Goal: Task Accomplishment & Management: Manage account settings

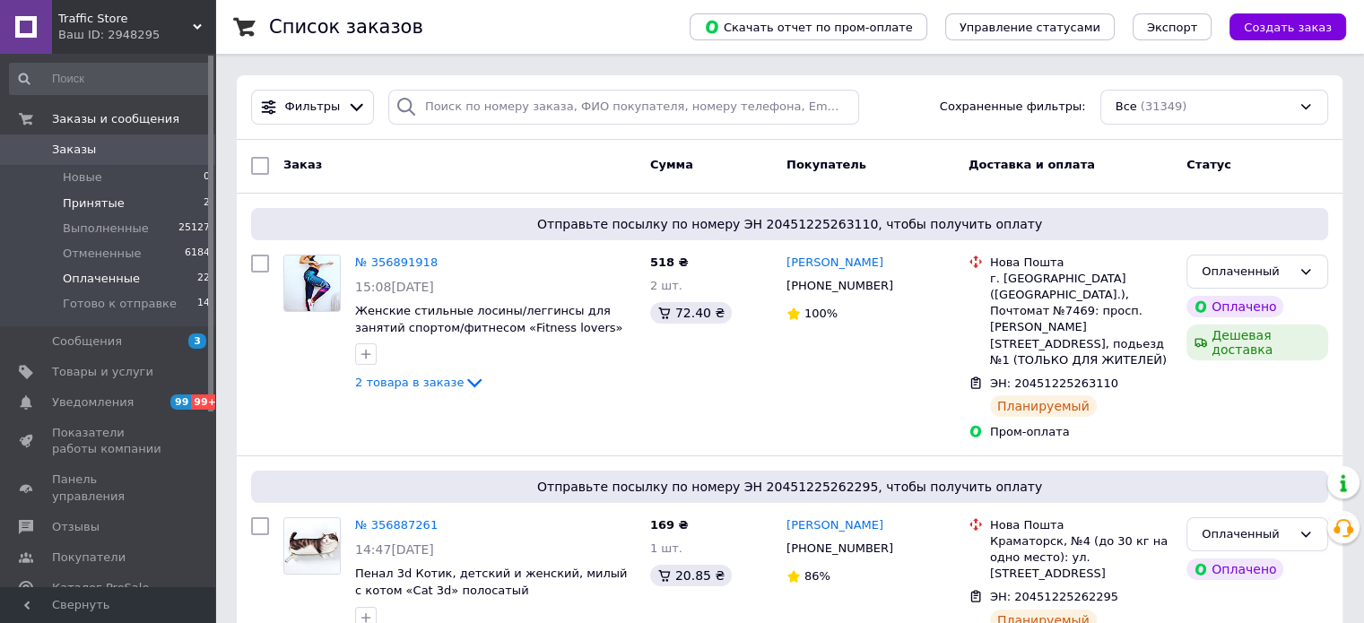
click at [122, 279] on span "Оплаченные" at bounding box center [101, 279] width 77 height 16
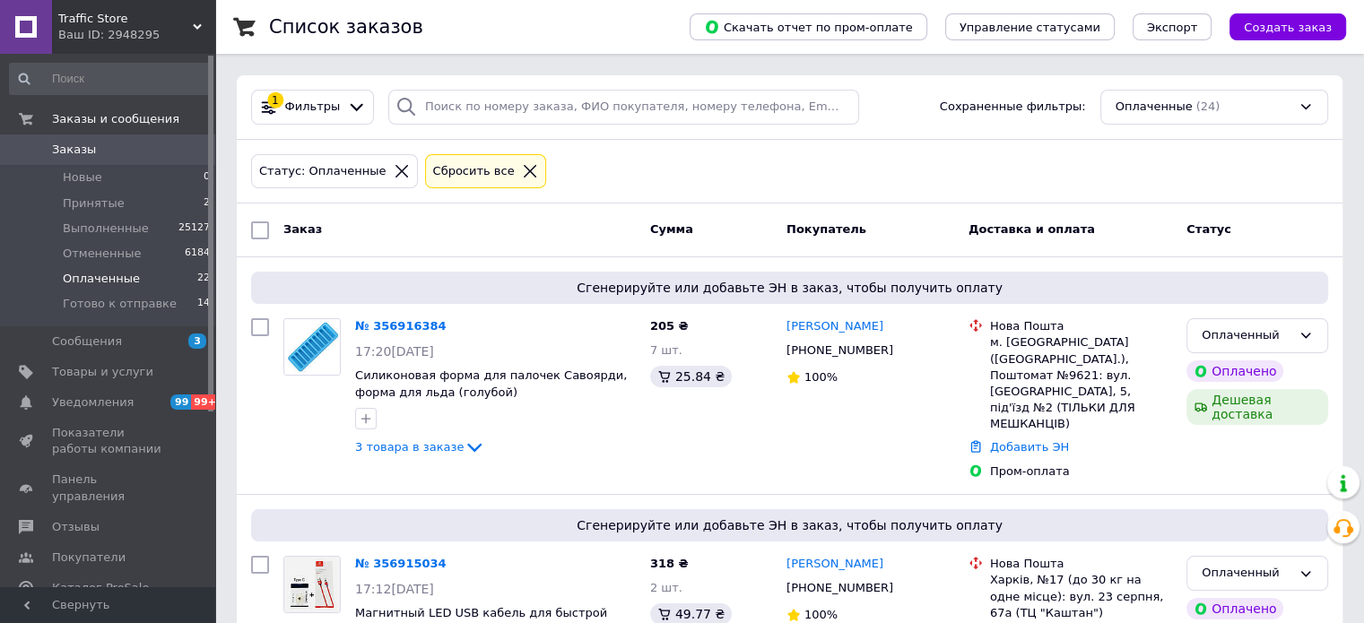
scroll to position [90, 0]
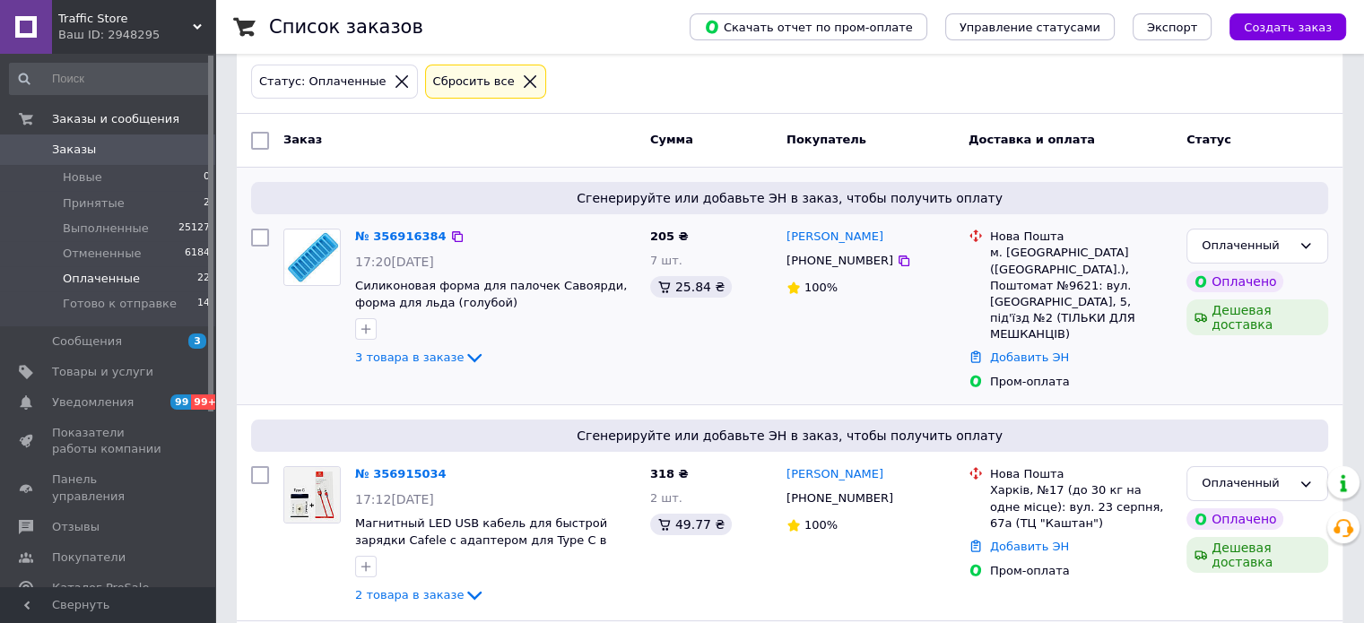
click at [258, 235] on input "checkbox" at bounding box center [260, 238] width 18 height 18
checkbox input "true"
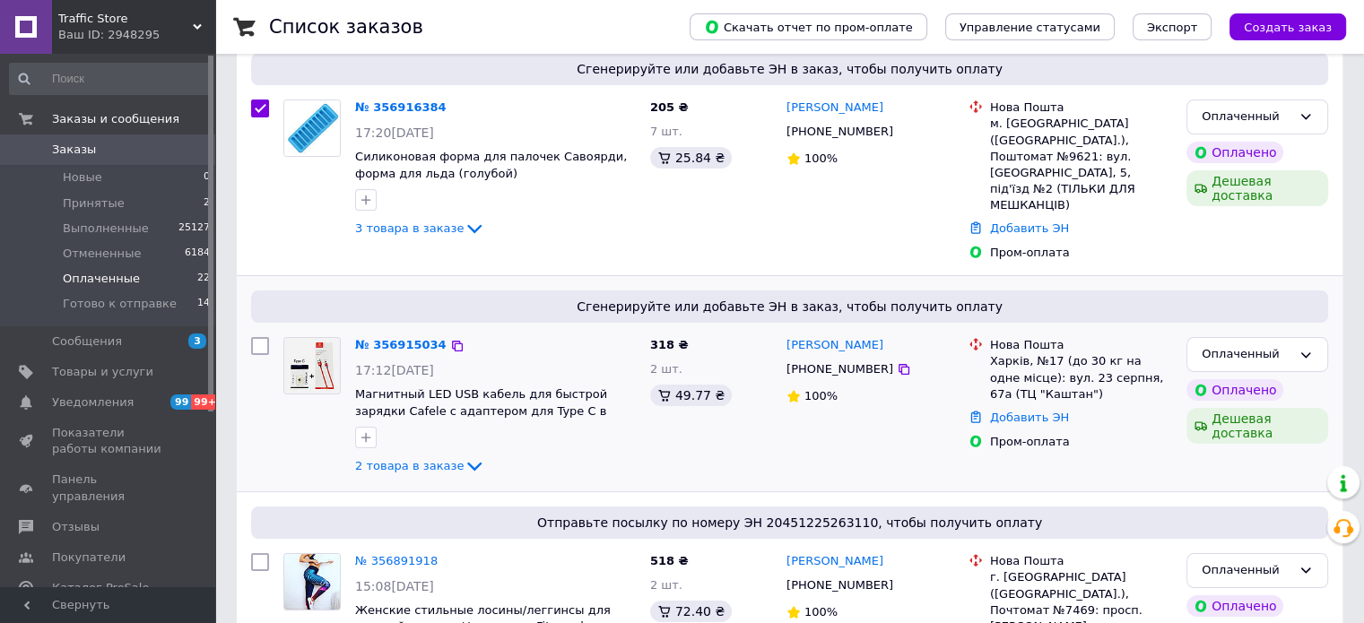
scroll to position [269, 0]
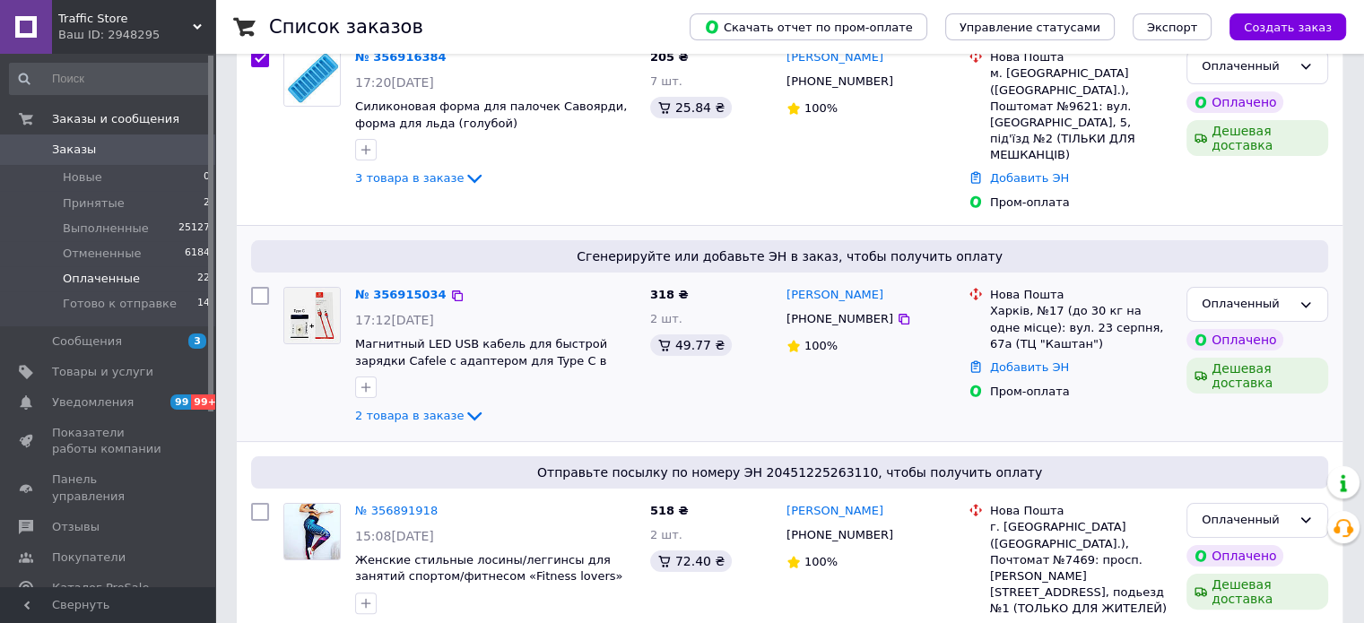
click at [258, 287] on input "checkbox" at bounding box center [260, 296] width 18 height 18
checkbox input "true"
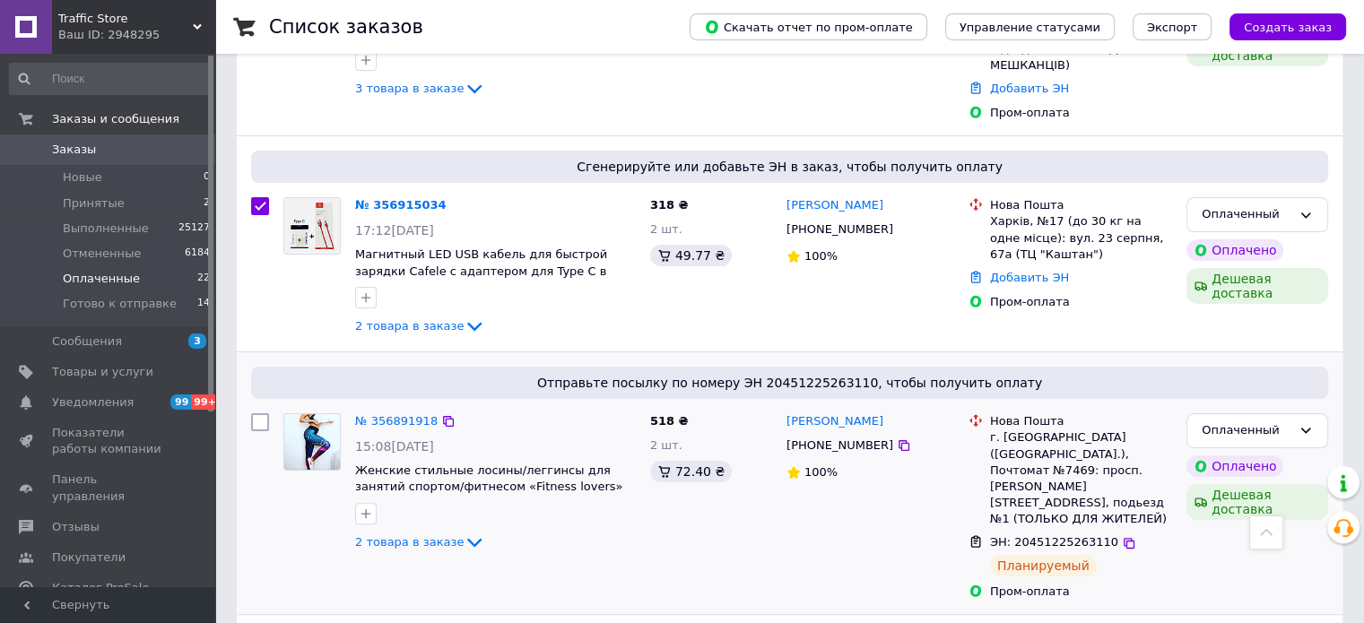
click at [254, 413] on input "checkbox" at bounding box center [260, 422] width 18 height 18
checkbox input "true"
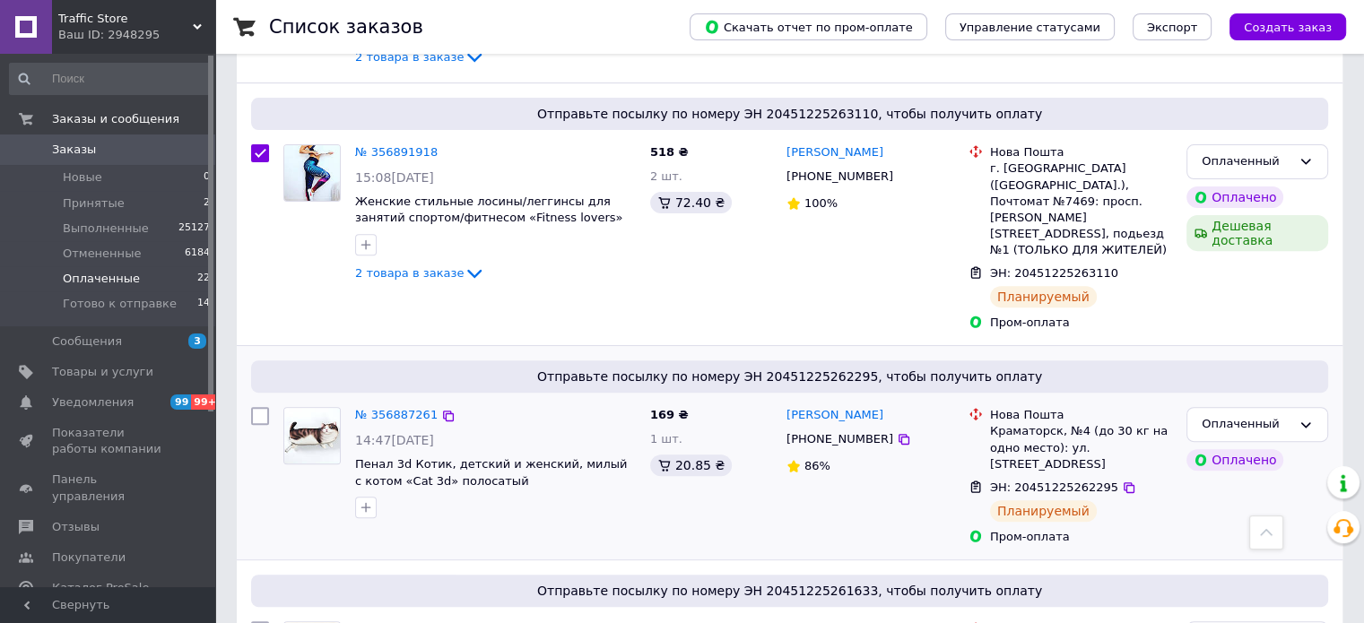
click at [261, 407] on input "checkbox" at bounding box center [260, 416] width 18 height 18
checkbox input "true"
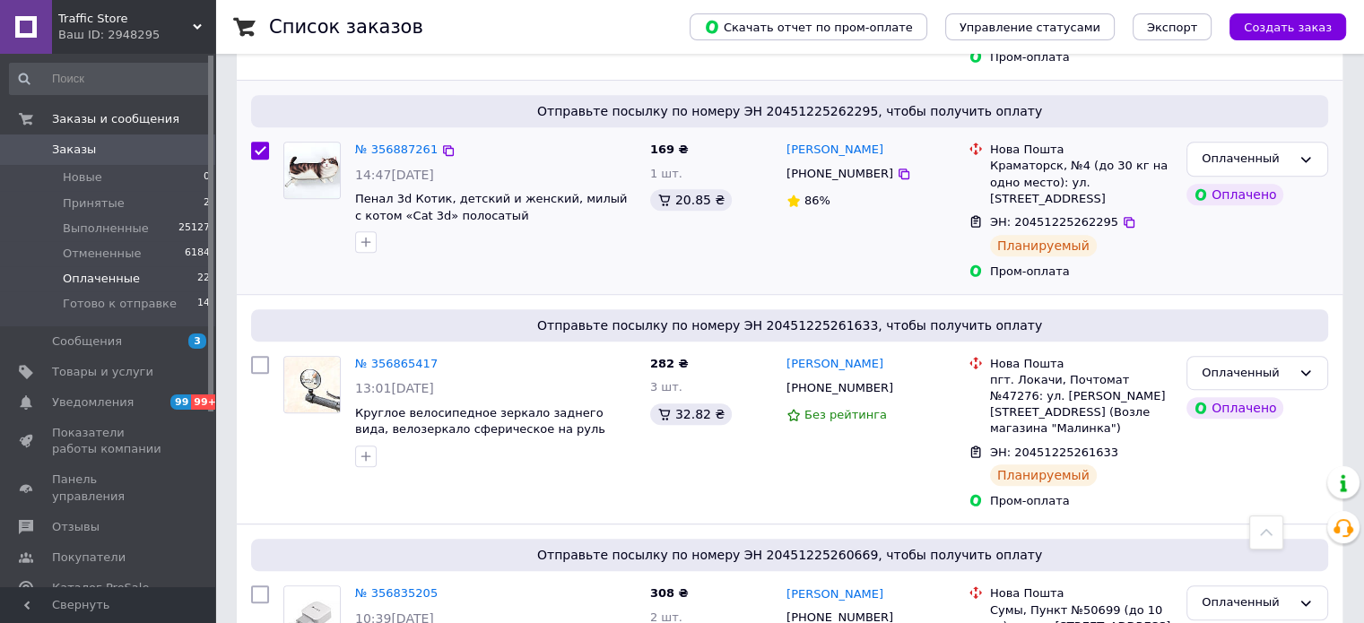
scroll to position [807, 0]
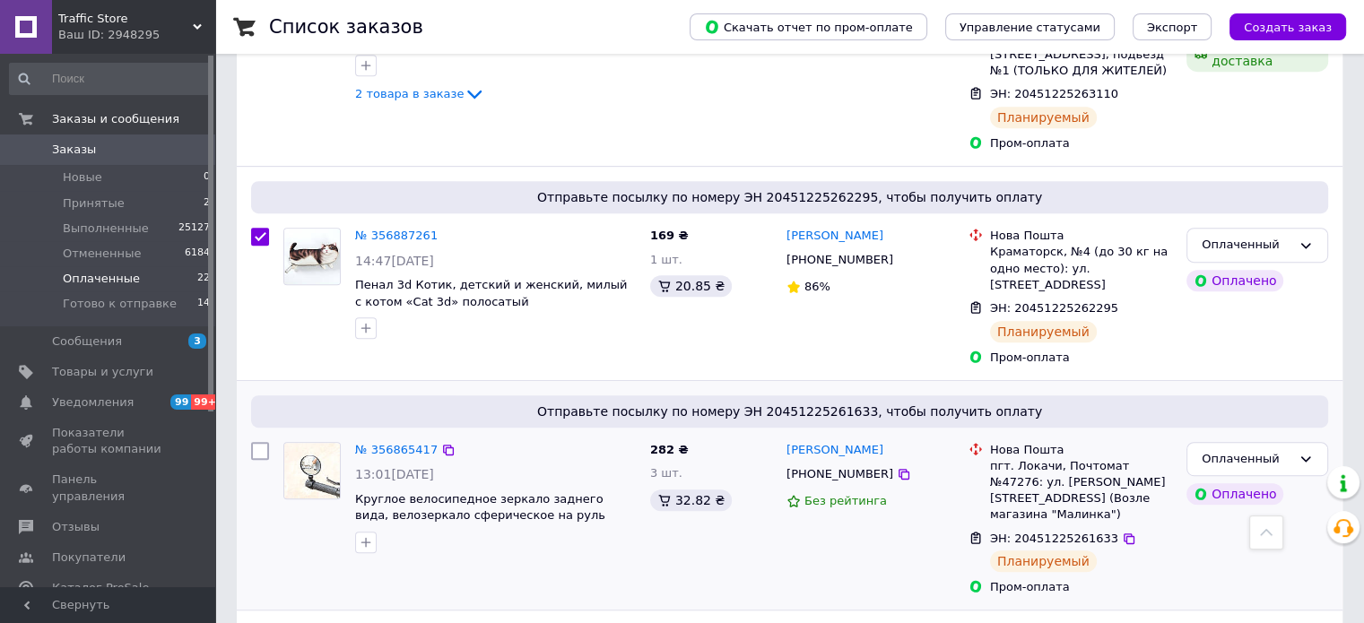
click at [268, 442] on input "checkbox" at bounding box center [260, 451] width 18 height 18
checkbox input "true"
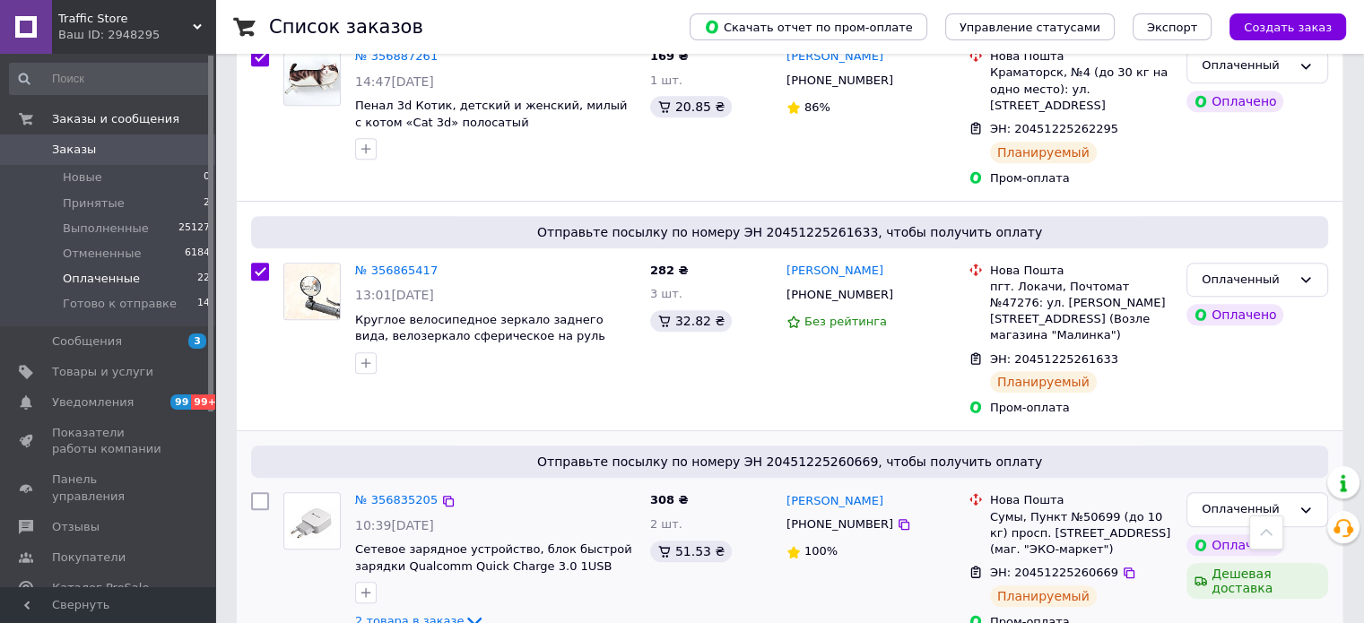
click at [261, 492] on input "checkbox" at bounding box center [260, 501] width 18 height 18
checkbox input "true"
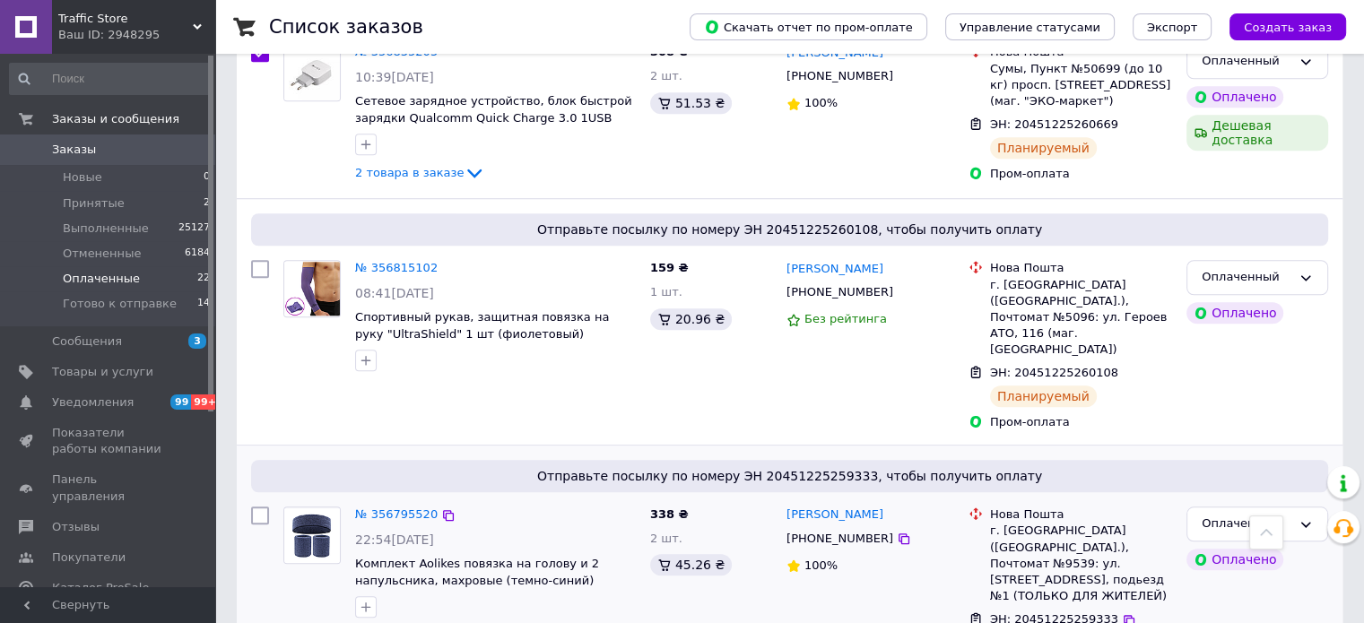
scroll to position [1255, 0]
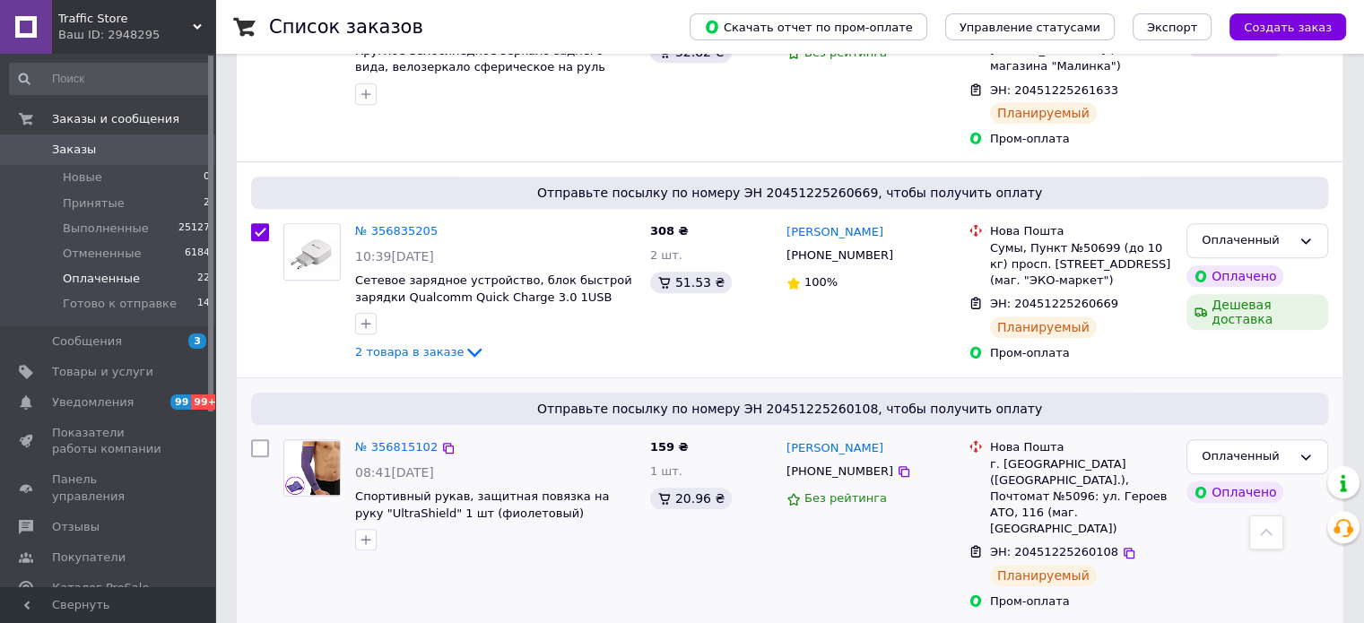
click at [262, 439] on input "checkbox" at bounding box center [260, 448] width 18 height 18
checkbox input "true"
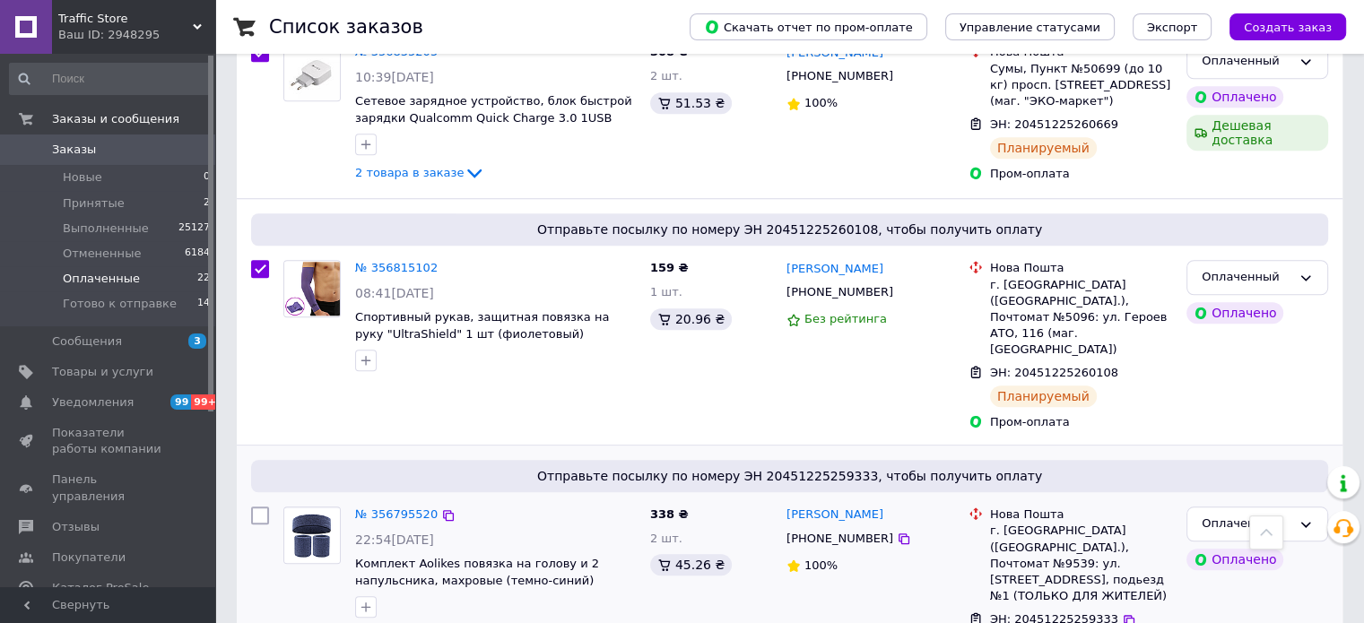
click at [261, 507] on input "checkbox" at bounding box center [260, 516] width 18 height 18
checkbox input "true"
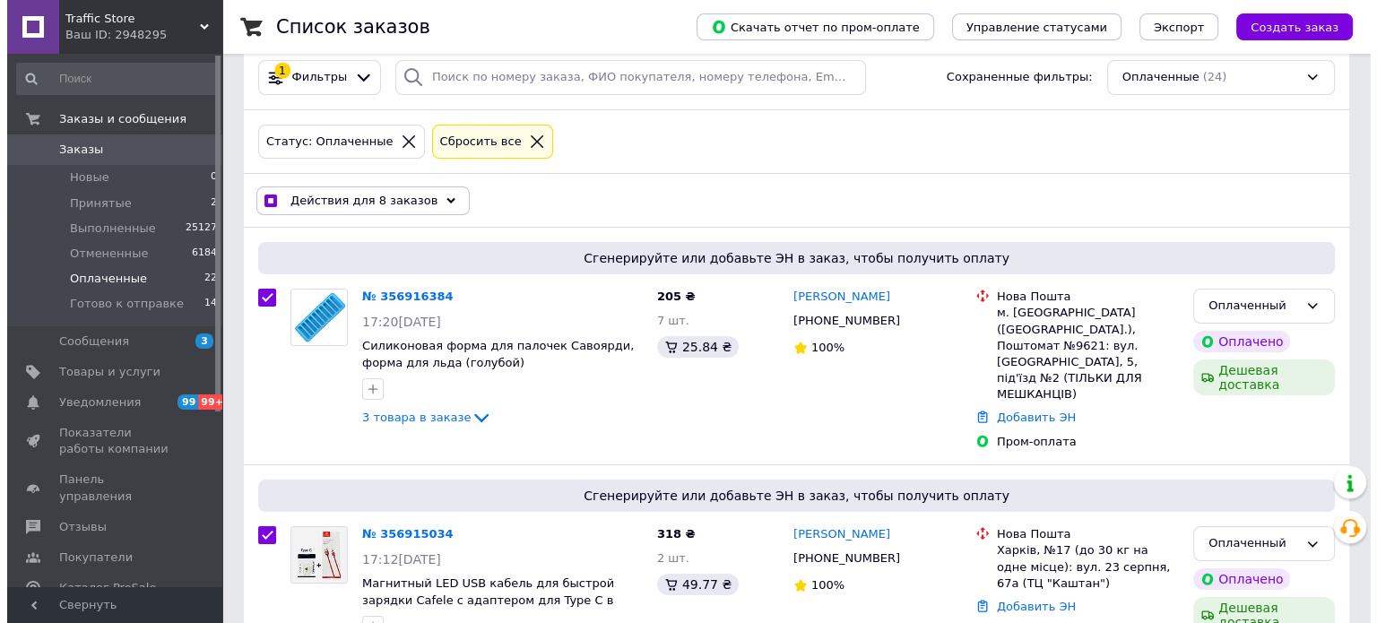
scroll to position [0, 0]
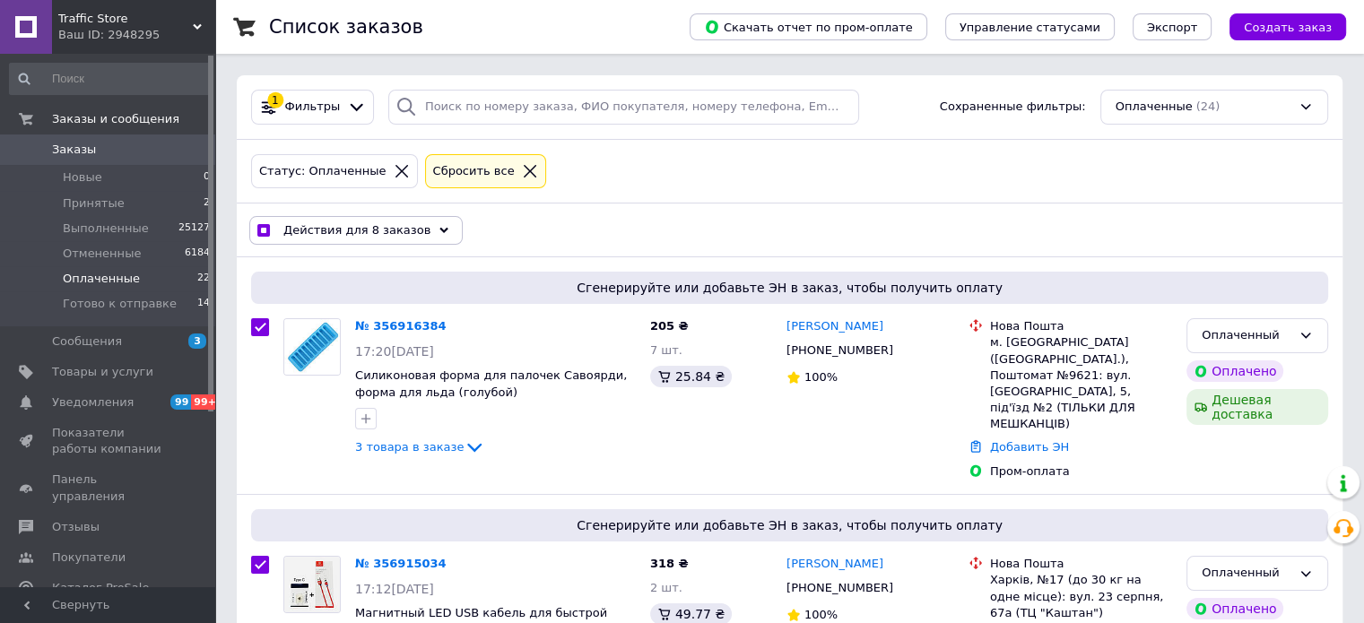
click at [369, 233] on span "Действия для 8 заказов" at bounding box center [356, 230] width 147 height 16
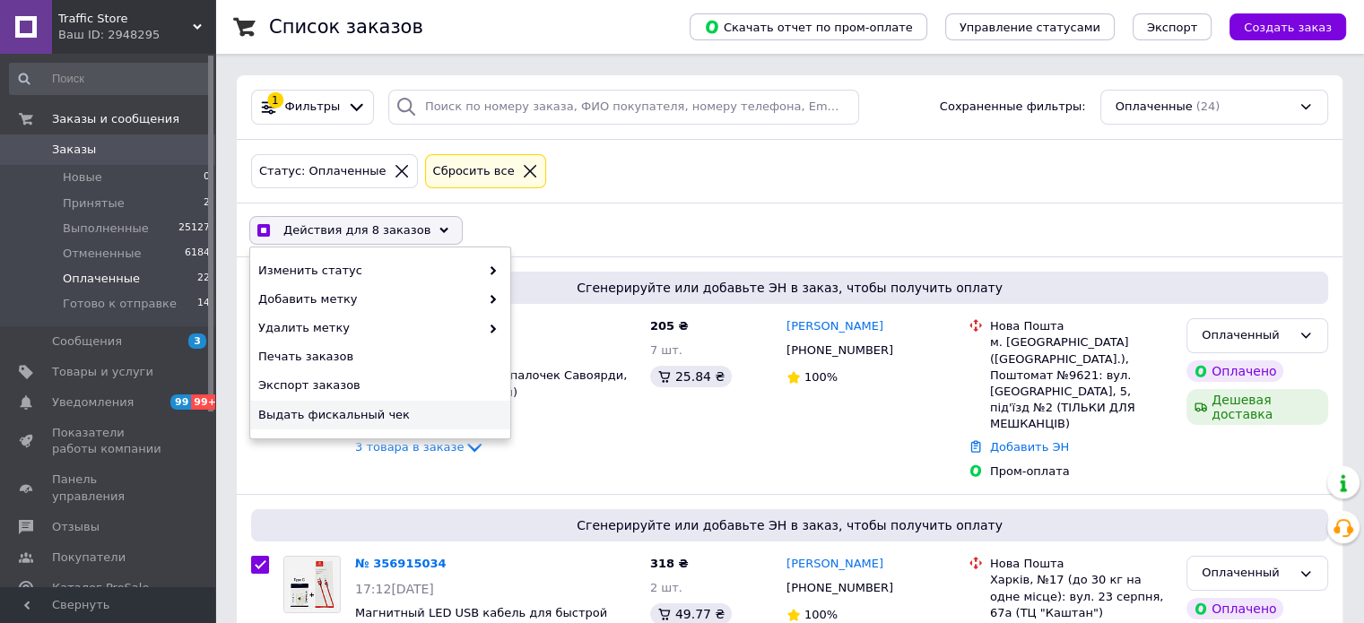
click at [352, 411] on span "Выдать фискальный чек" at bounding box center [377, 415] width 239 height 16
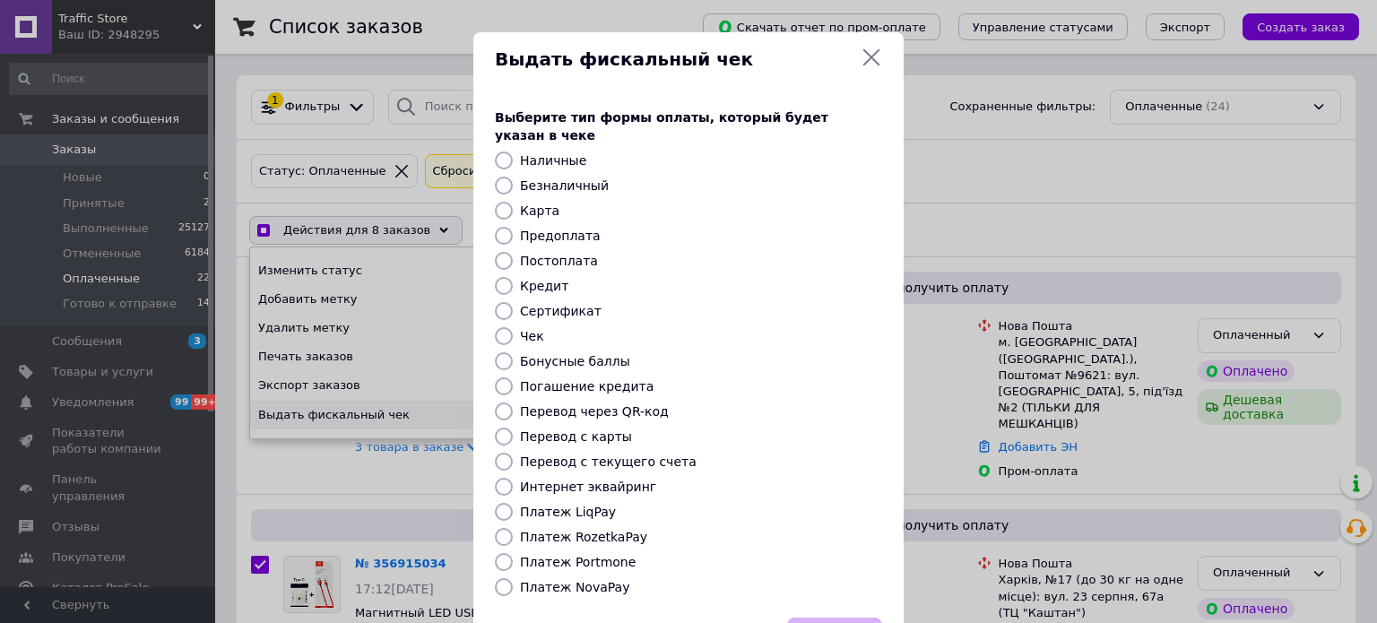
checkbox input "true"
click at [586, 530] on label "Платеж RozetkaPay" at bounding box center [583, 537] width 127 height 14
click at [513, 528] on input "Платеж RozetkaPay" at bounding box center [504, 537] width 18 height 18
radio input "true"
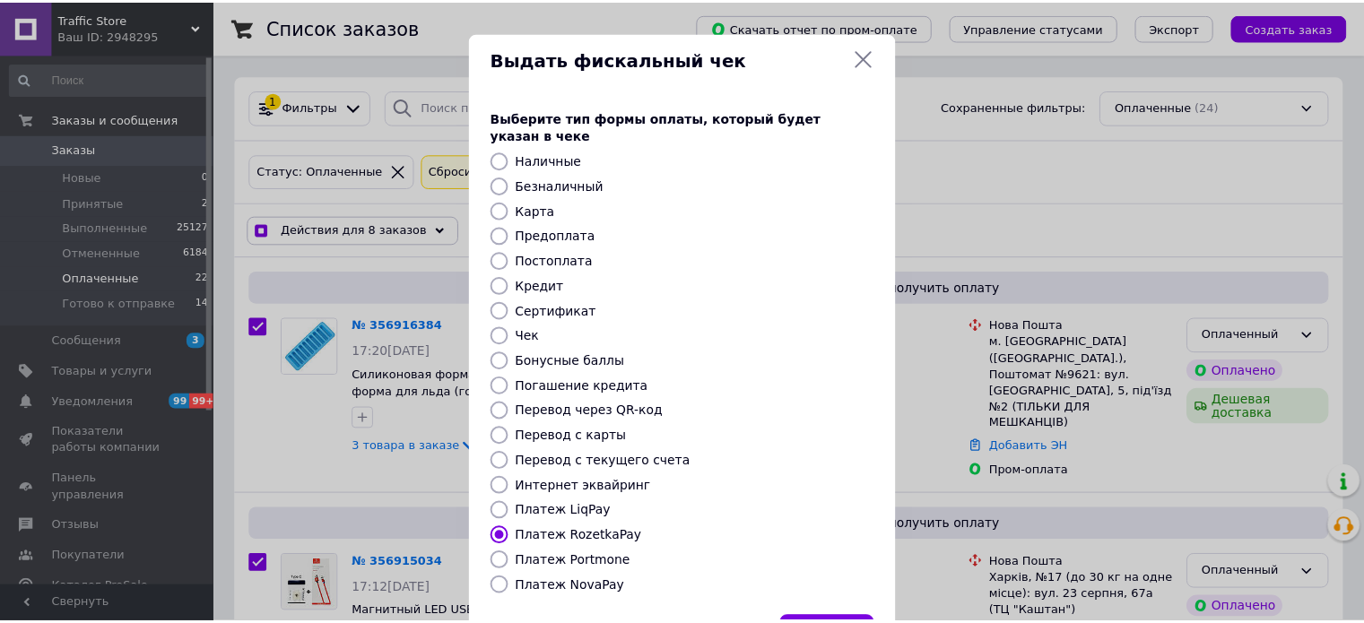
scroll to position [68, 0]
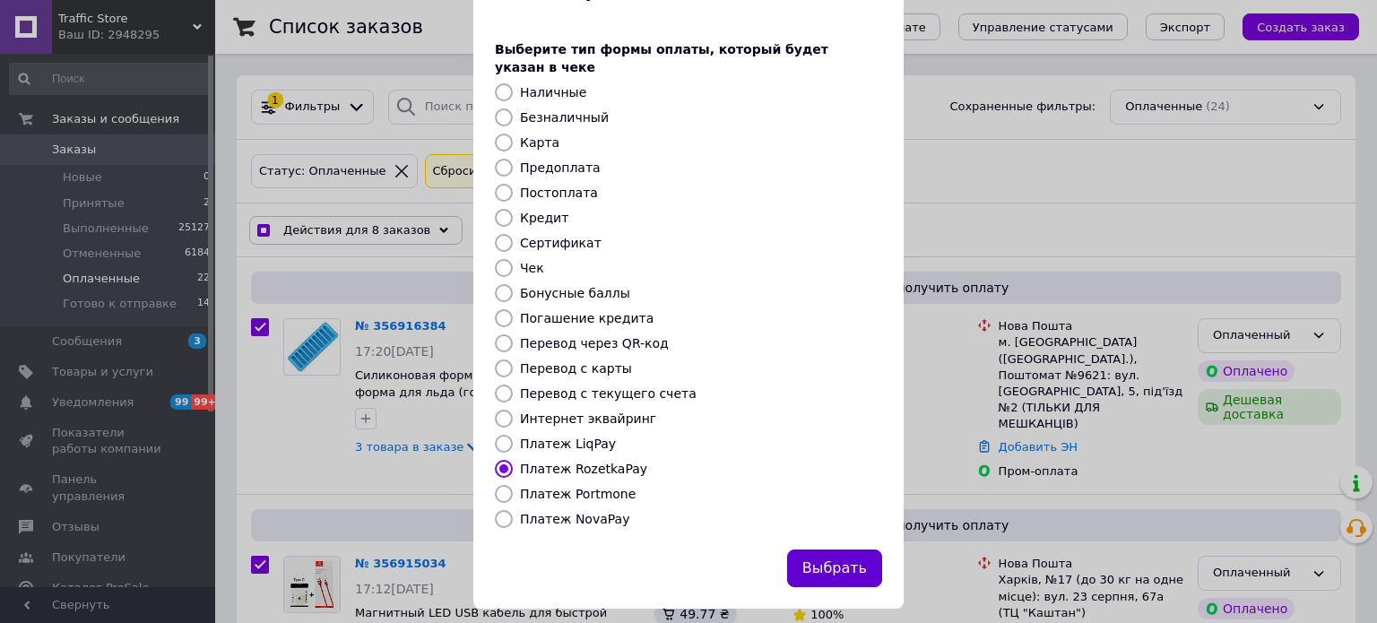
click at [829, 551] on button "Выбрать" at bounding box center [834, 569] width 95 height 39
checkbox input "true"
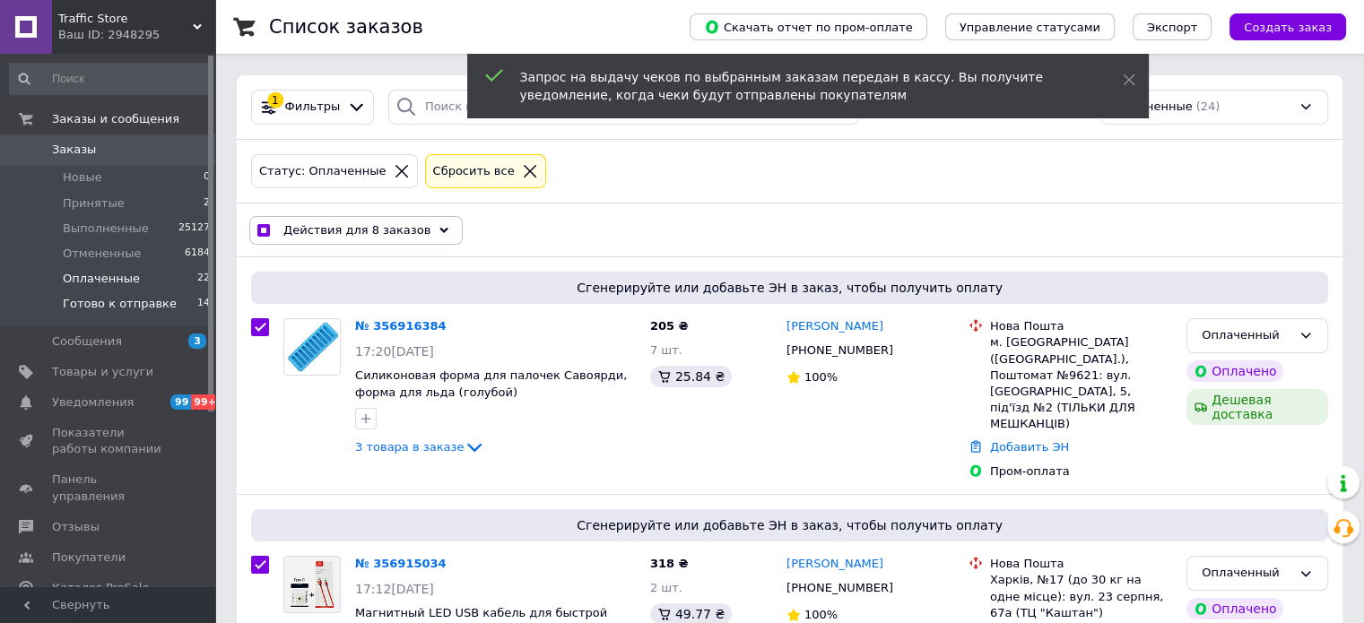
click at [129, 311] on span "Готово к отправке" at bounding box center [120, 304] width 114 height 16
checkbox input "false"
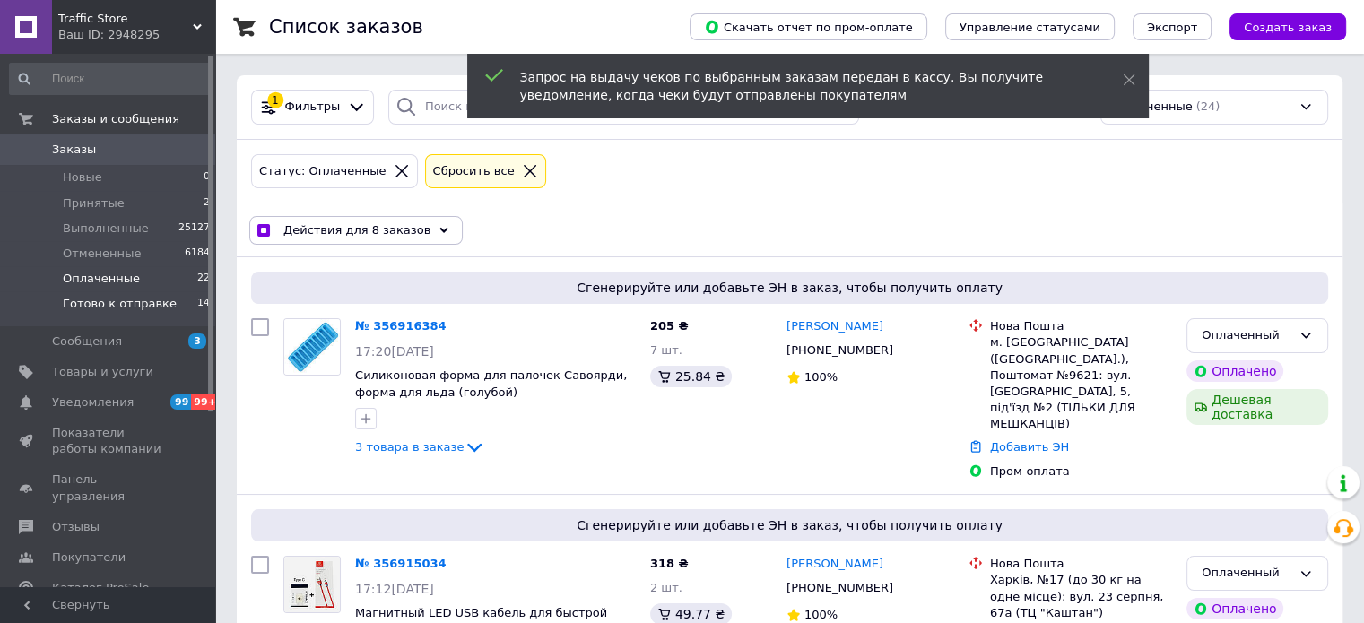
checkbox input "false"
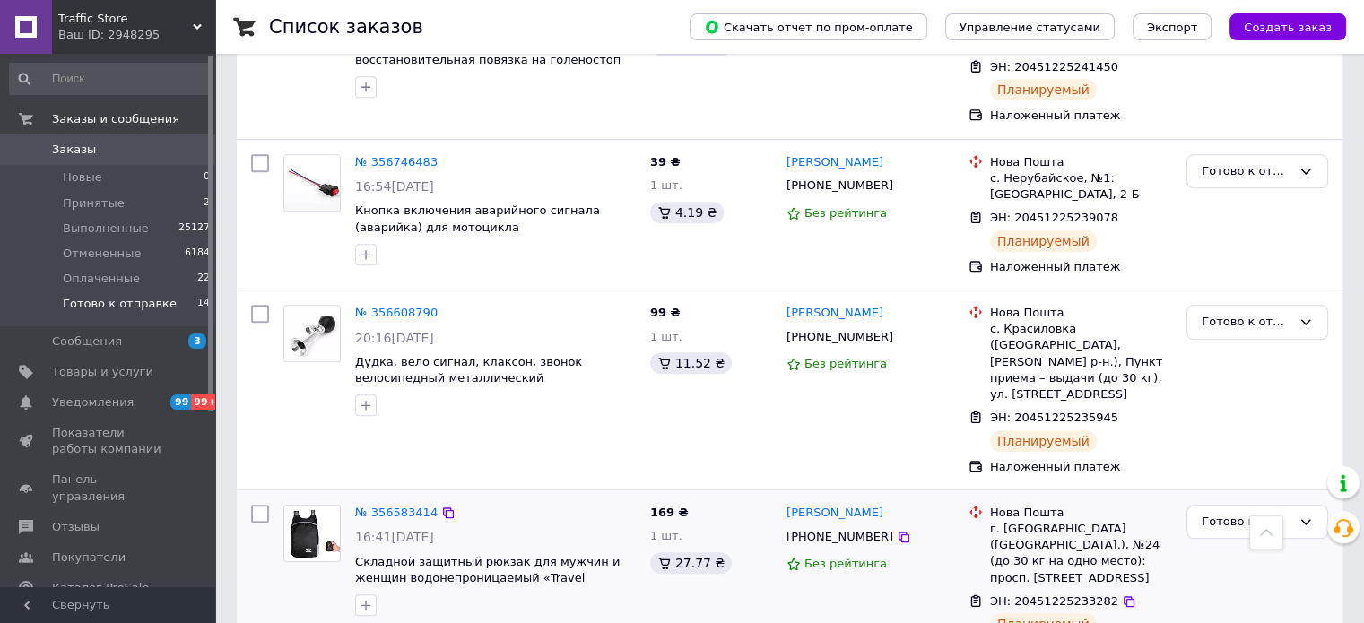
scroll to position [1834, 0]
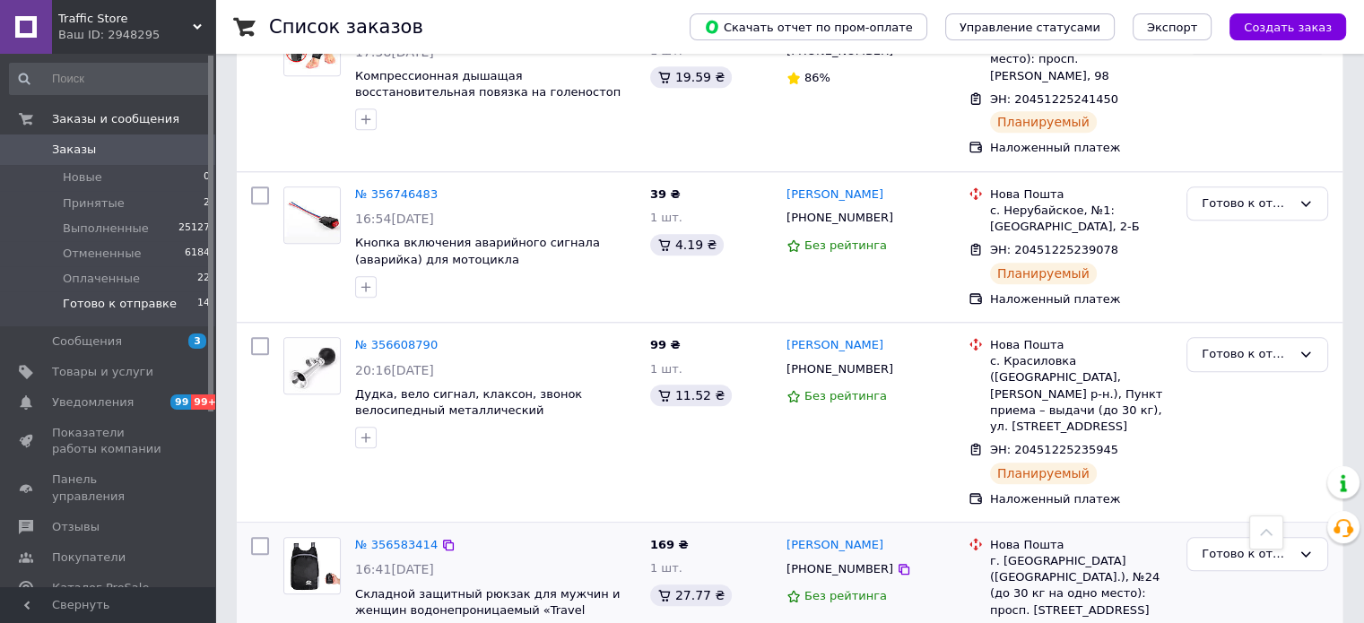
click at [255, 537] on input "checkbox" at bounding box center [260, 546] width 18 height 18
checkbox input "true"
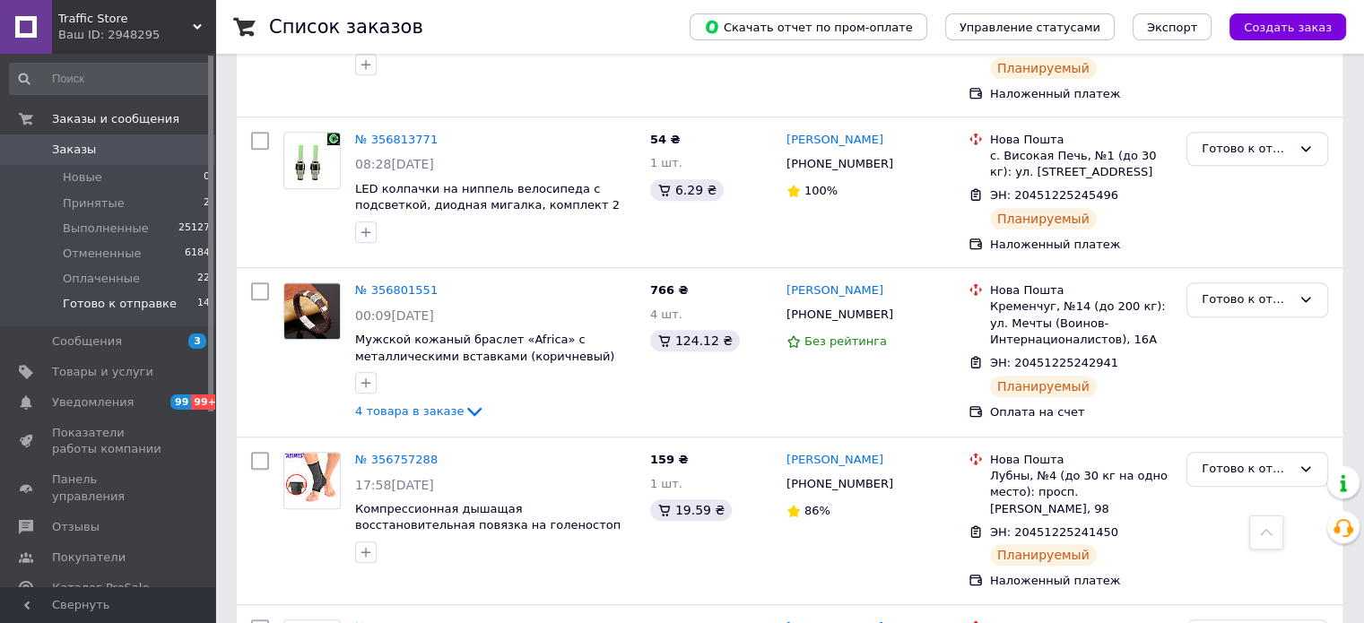
scroll to position [1385, 0]
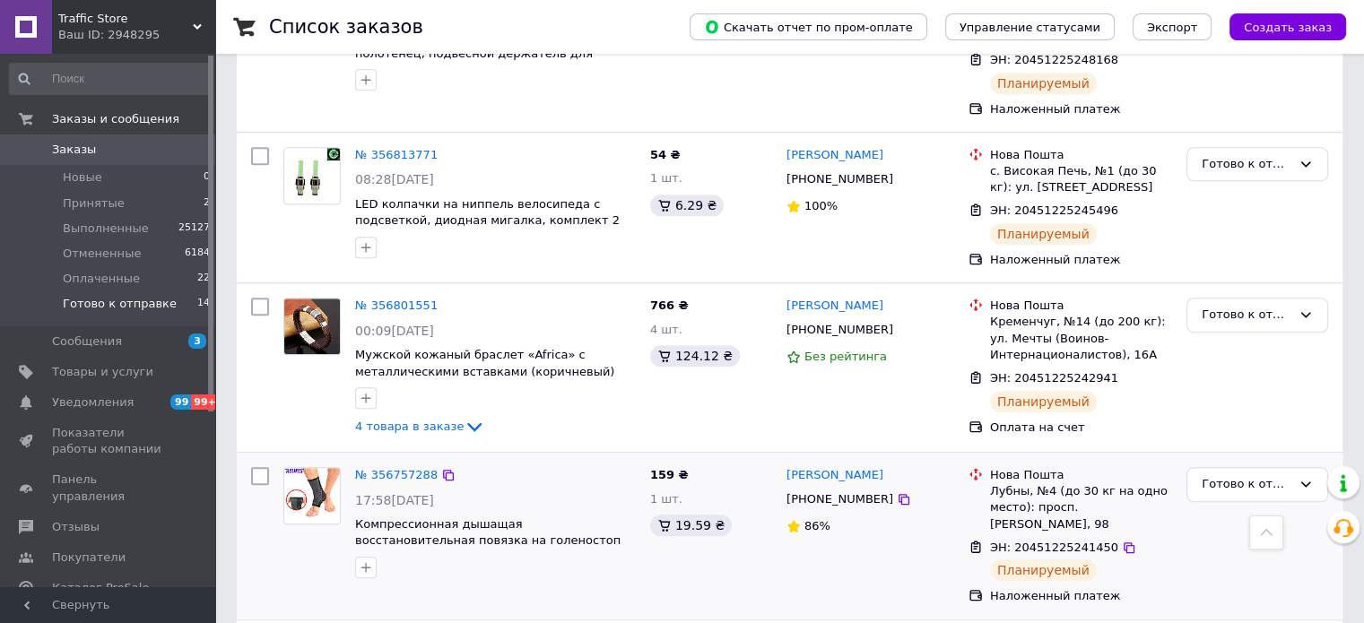
click at [265, 467] on input "checkbox" at bounding box center [260, 476] width 18 height 18
checkbox input "true"
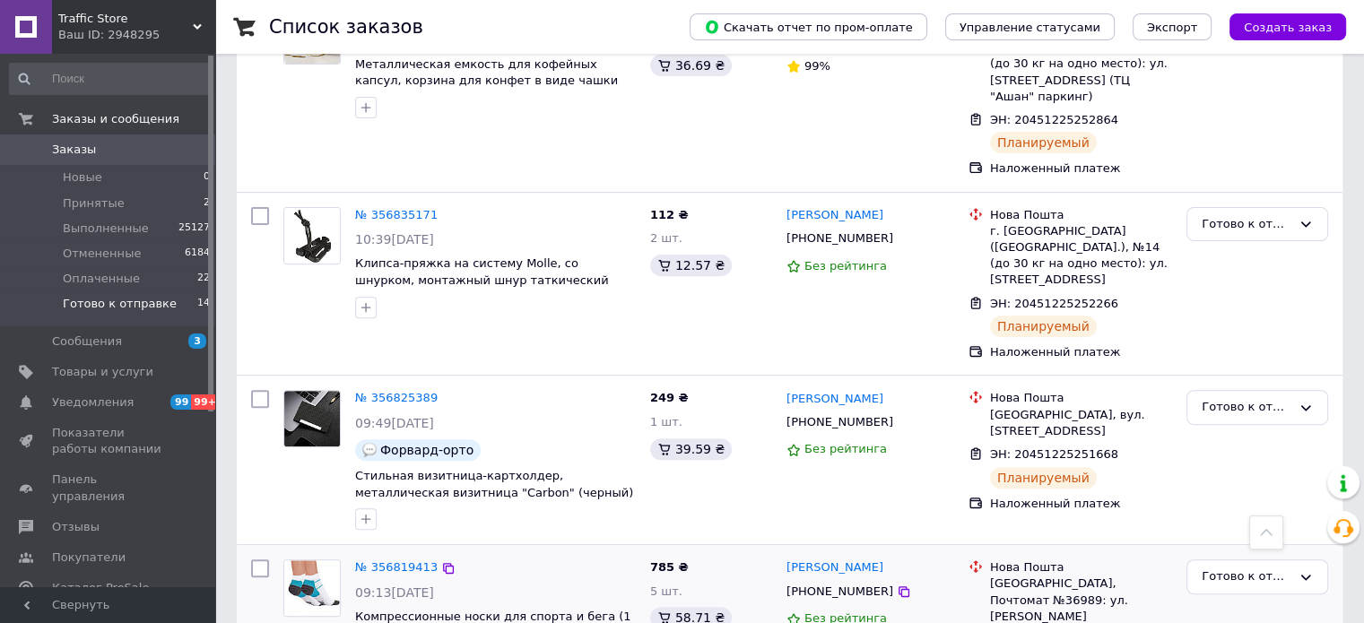
scroll to position [578, 0]
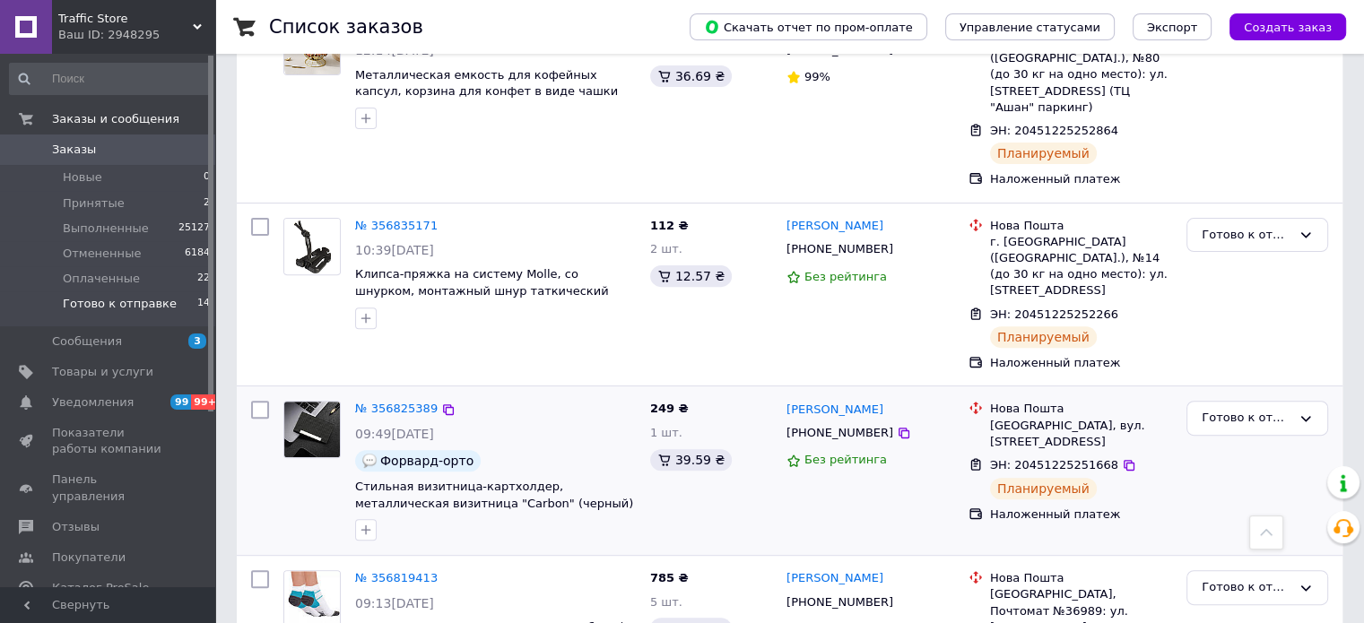
click at [257, 401] on input "checkbox" at bounding box center [260, 410] width 18 height 18
checkbox input "true"
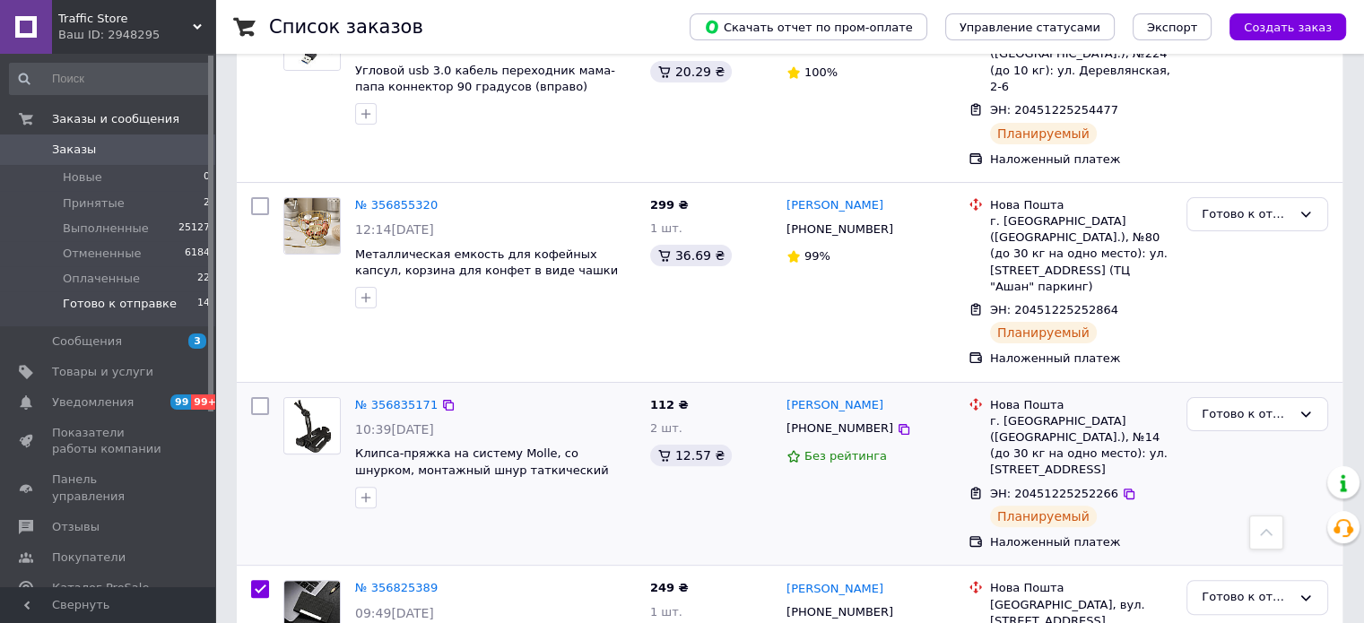
click at [269, 390] on div at bounding box center [260, 474] width 32 height 169
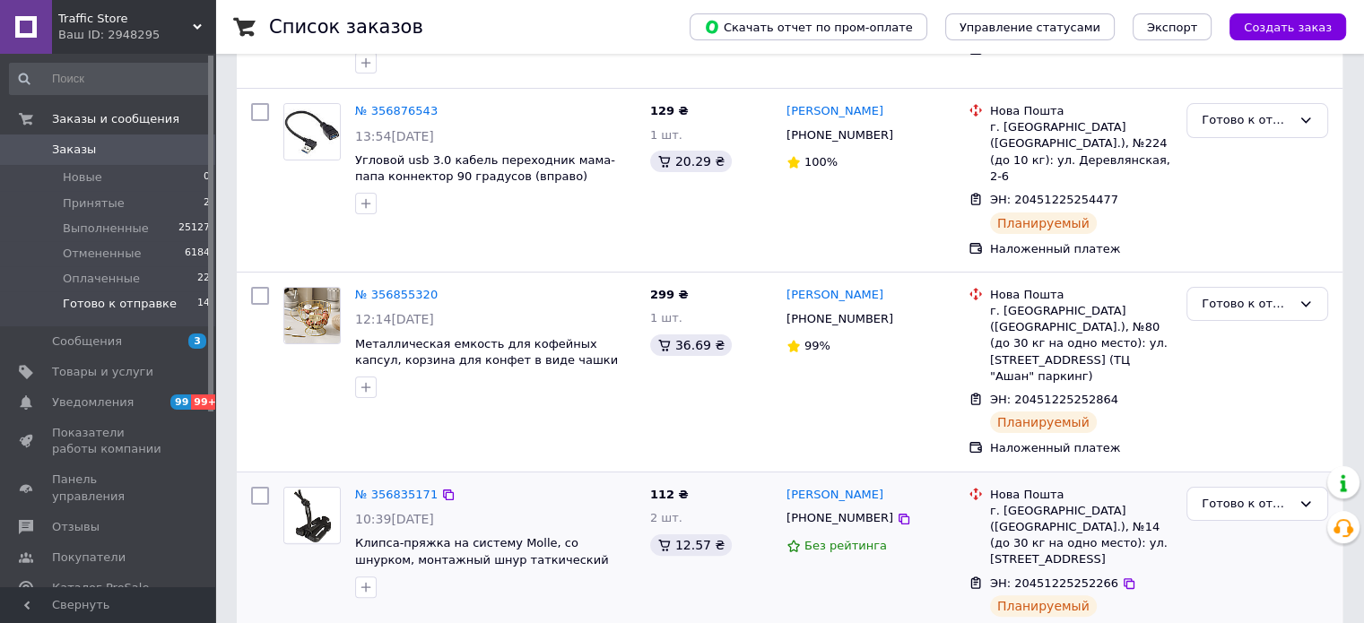
click at [261, 473] on div "№ 356835171 10:39, 12.08.2025 Клипса-пряжка на систему Molle, со шнурком, монта…" at bounding box center [790, 564] width 1106 height 183
checkbox input "true"
click at [261, 487] on input "checkbox" at bounding box center [260, 496] width 18 height 18
checkbox input "true"
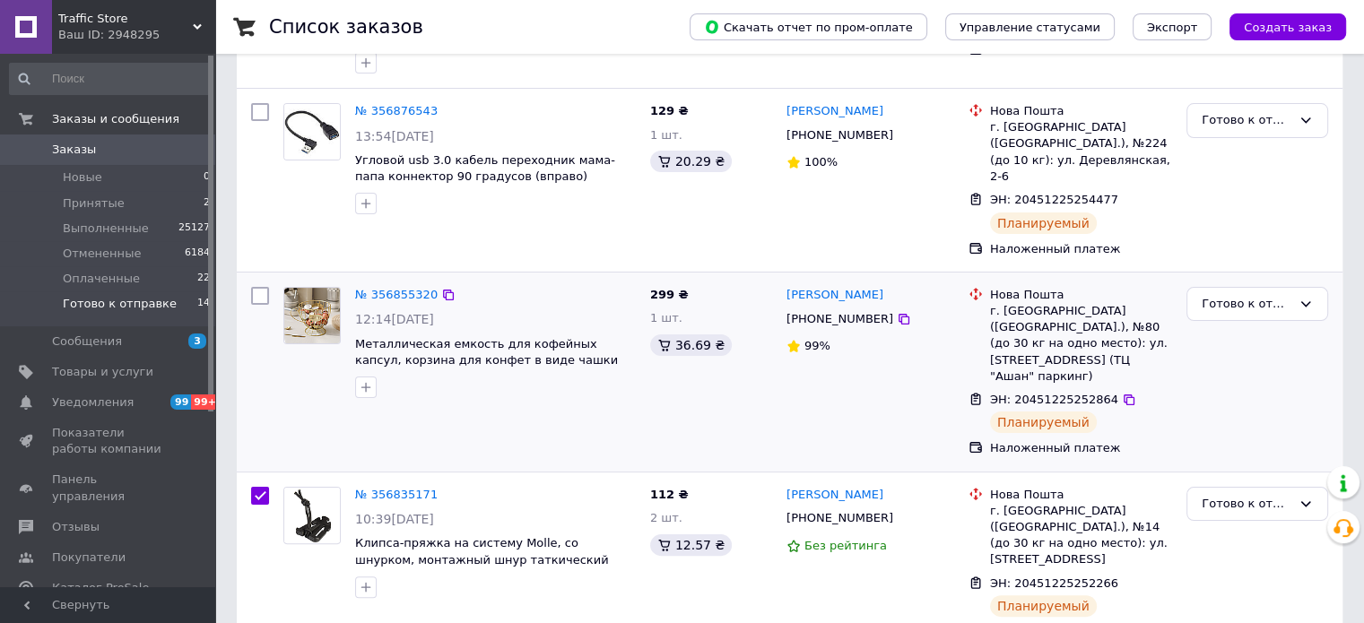
click at [259, 287] on input "checkbox" at bounding box center [260, 296] width 18 height 18
checkbox input "true"
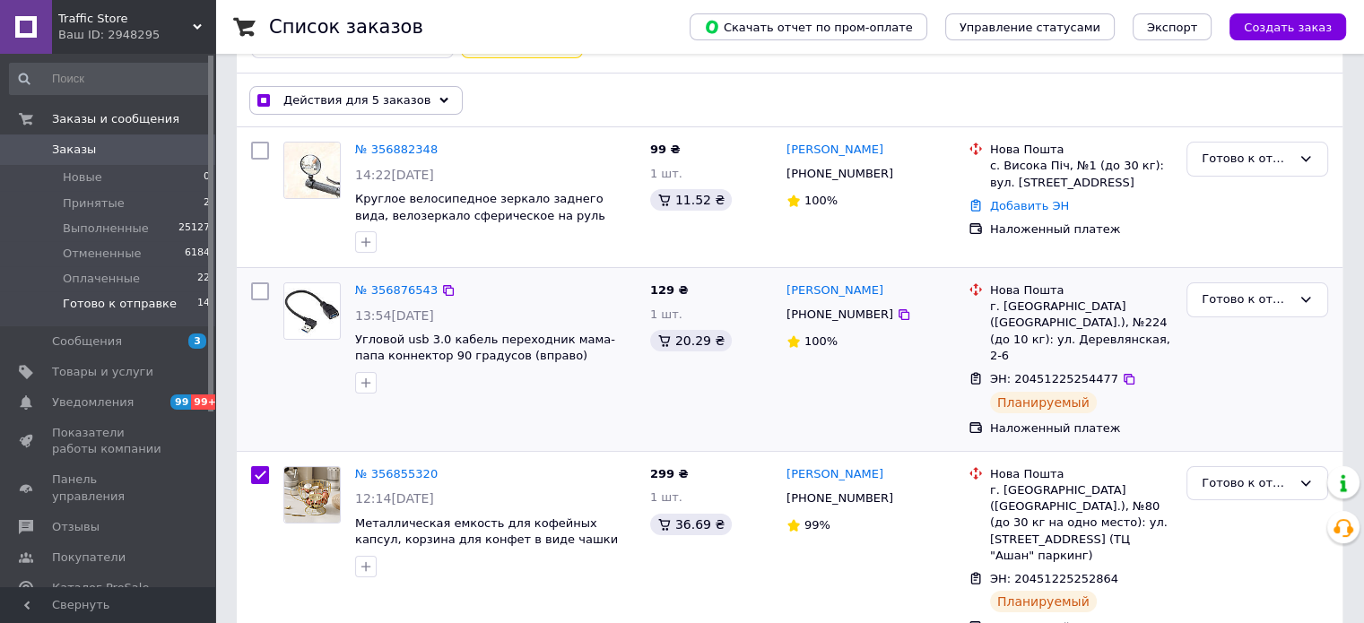
click at [265, 285] on input "checkbox" at bounding box center [260, 291] width 18 height 18
checkbox input "true"
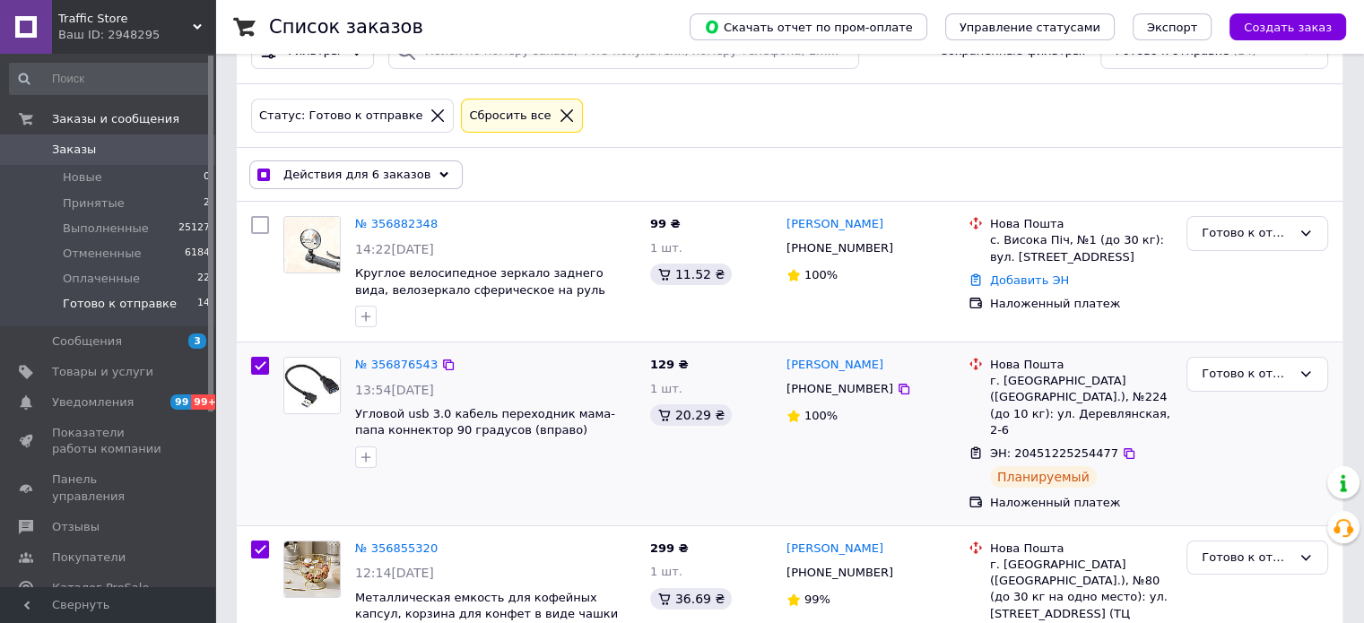
scroll to position [0, 0]
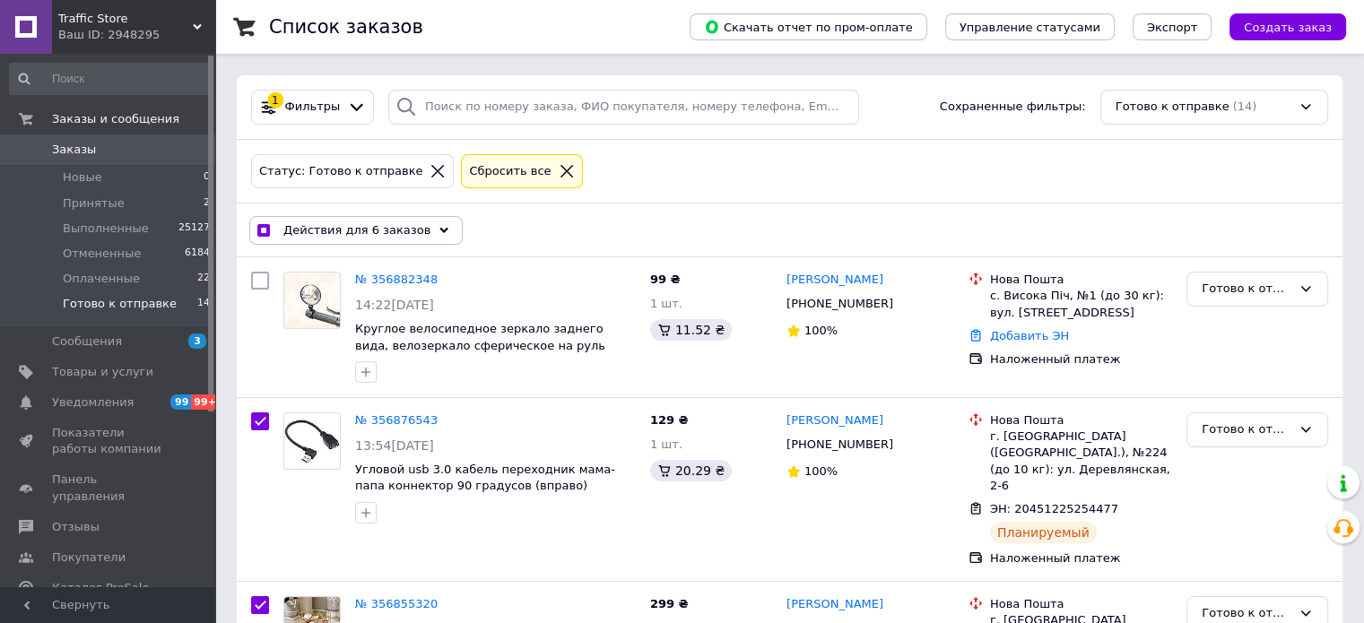
click at [388, 226] on span "Действия для 6 заказов" at bounding box center [356, 230] width 147 height 16
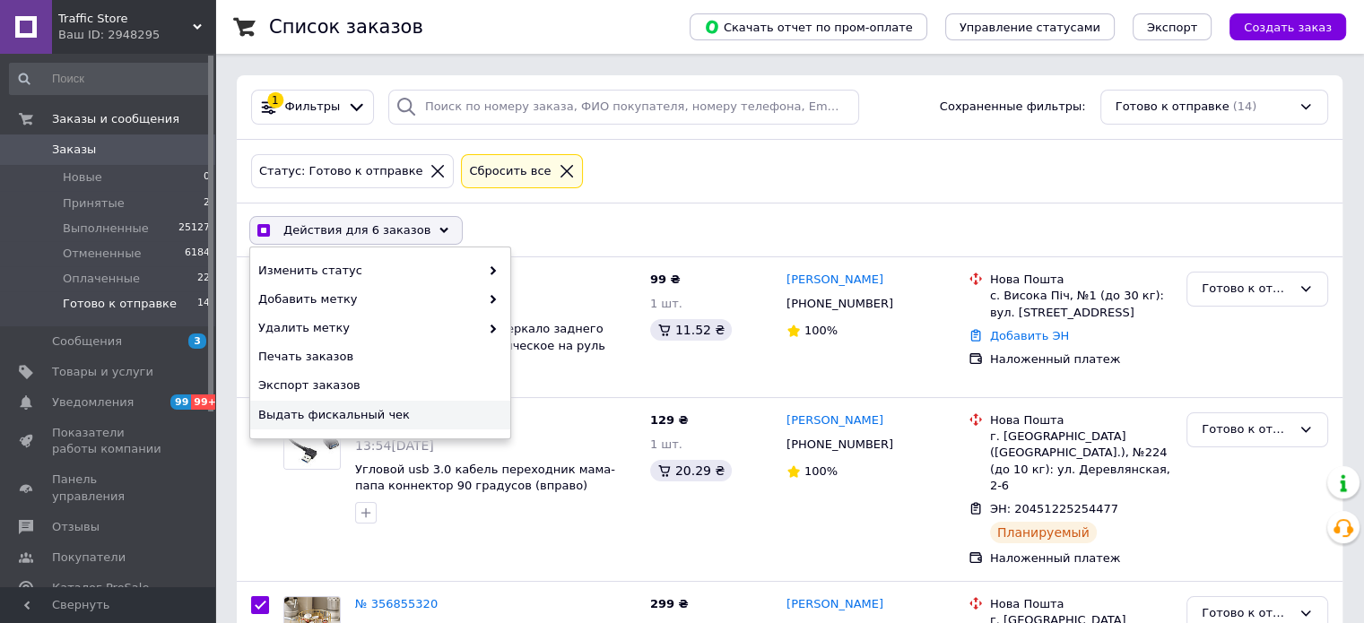
click at [361, 409] on span "Выдать фискальный чек" at bounding box center [377, 415] width 239 height 16
checkbox input "true"
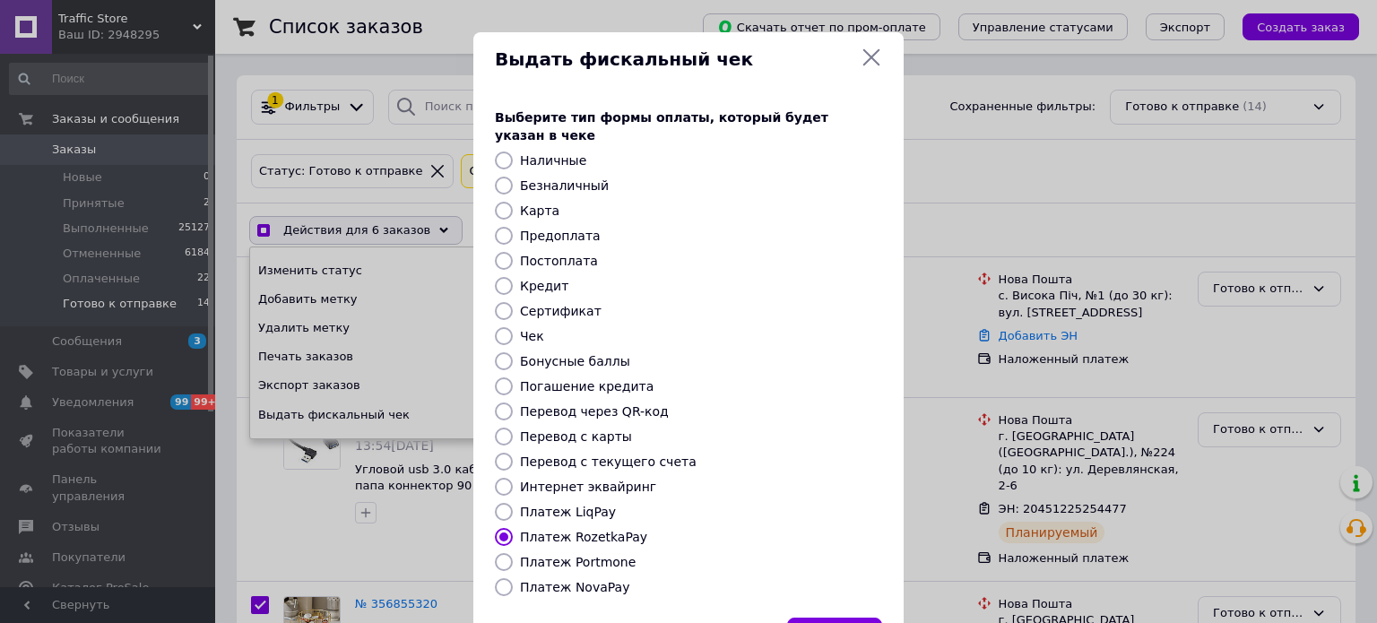
click at [571, 580] on label "Платеж NovaPay" at bounding box center [574, 587] width 109 height 14
click at [513, 578] on input "Платеж NovaPay" at bounding box center [504, 587] width 18 height 18
radio input "true"
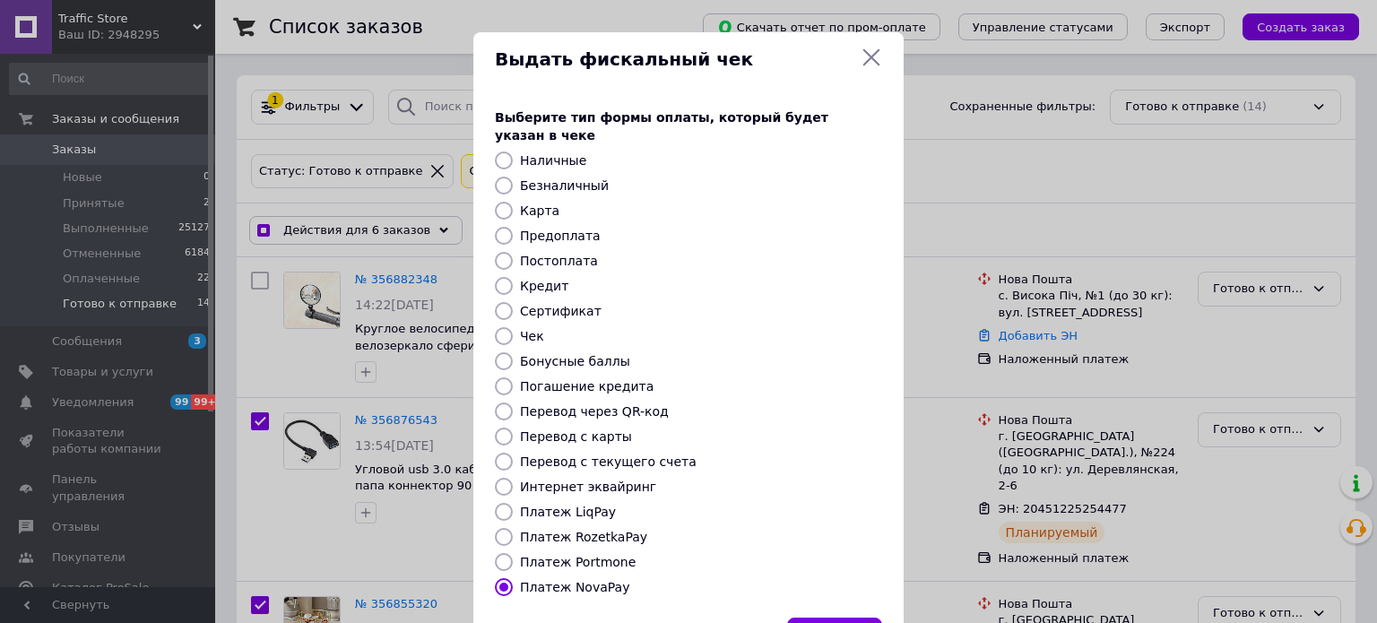
checkbox input "true"
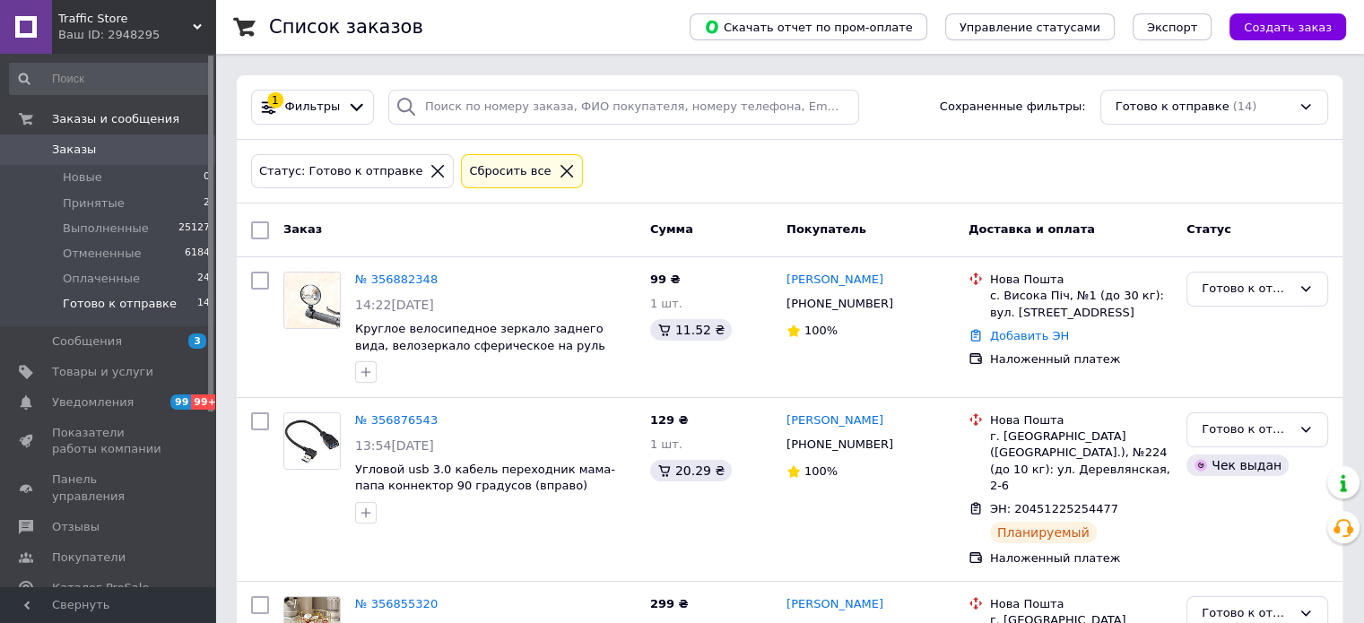
click at [525, 160] on div "Сбросить все" at bounding box center [521, 171] width 121 height 35
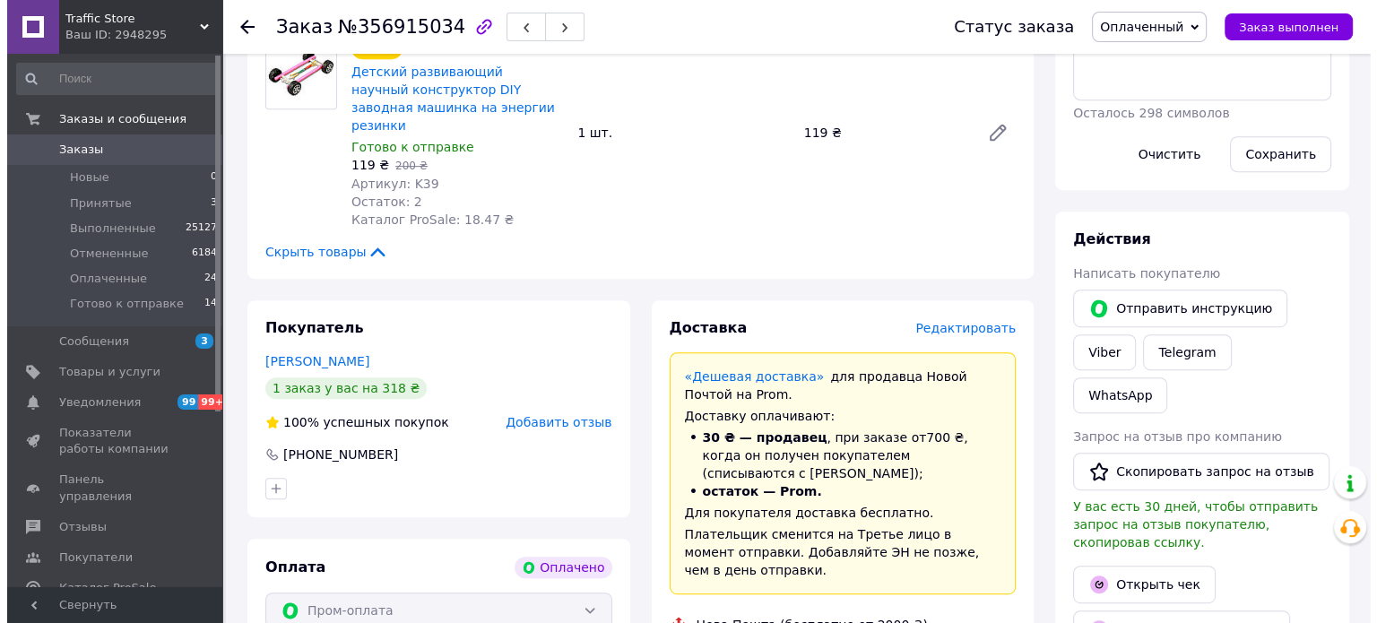
scroll to position [897, 0]
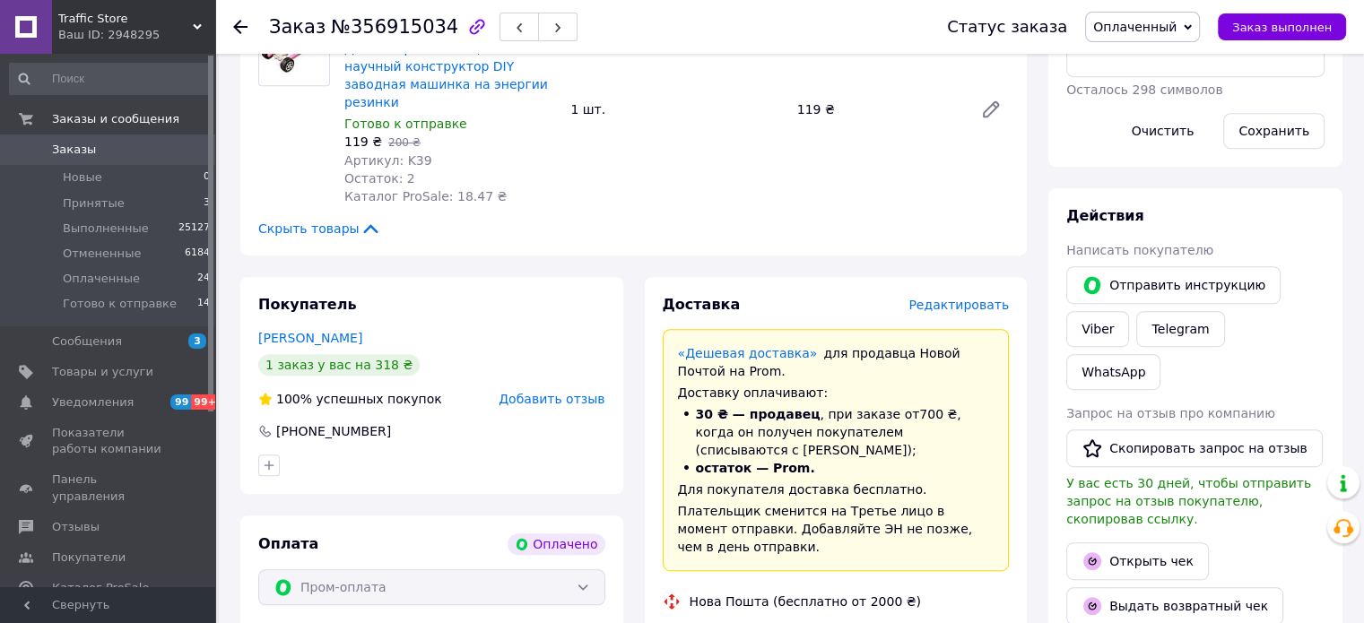
click at [979, 298] on span "Редактировать" at bounding box center [958, 305] width 100 height 14
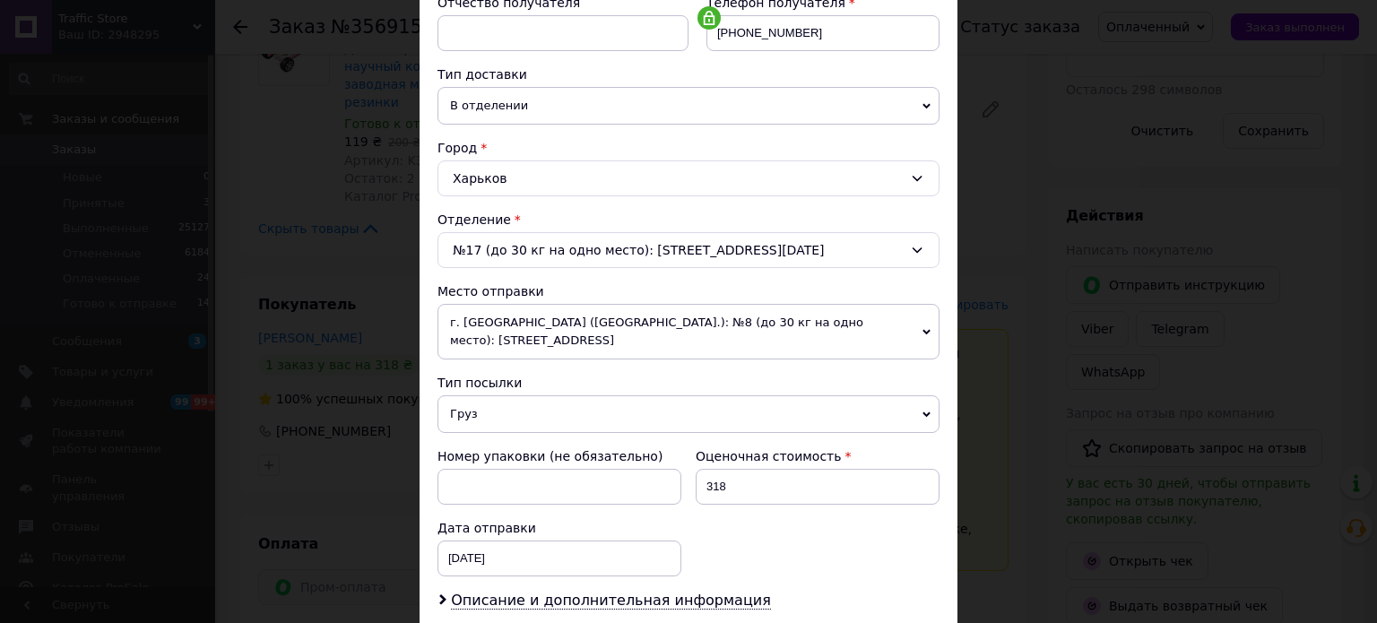
scroll to position [538, 0]
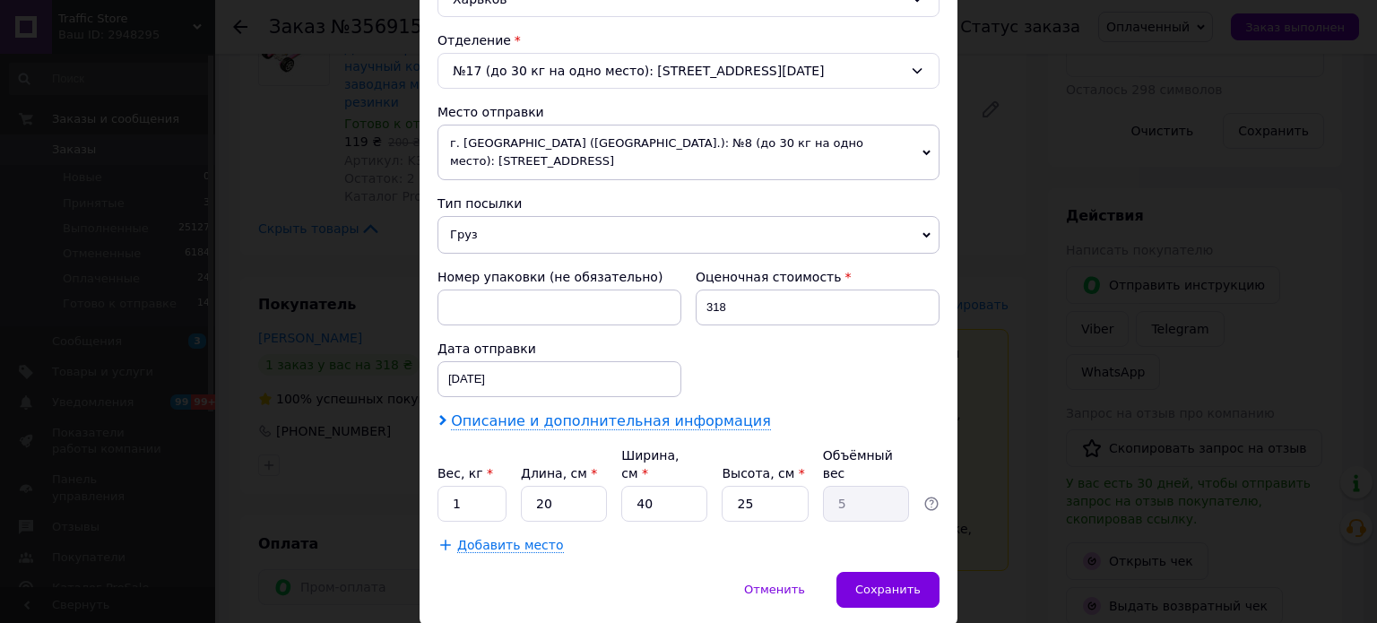
click at [646, 413] on span "Описание и дополнительная информация" at bounding box center [611, 421] width 320 height 18
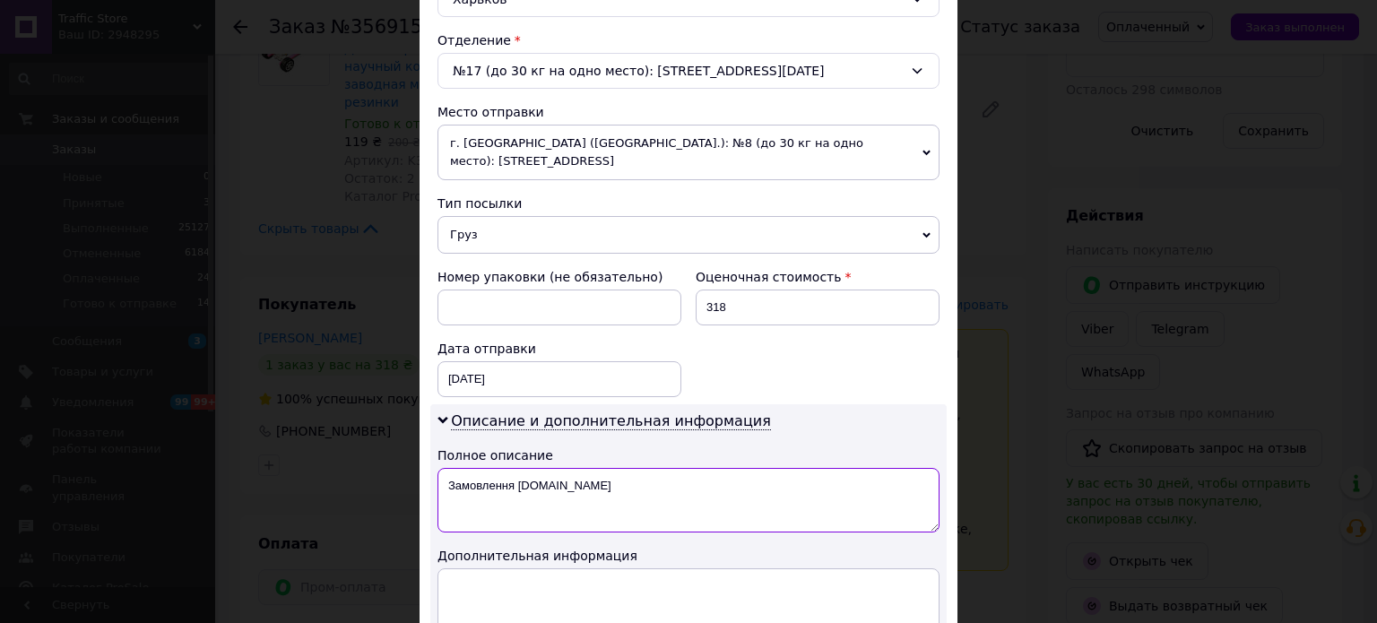
click at [698, 512] on textarea "Замовлення [DOMAIN_NAME]" at bounding box center [689, 500] width 502 height 65
type textarea "З"
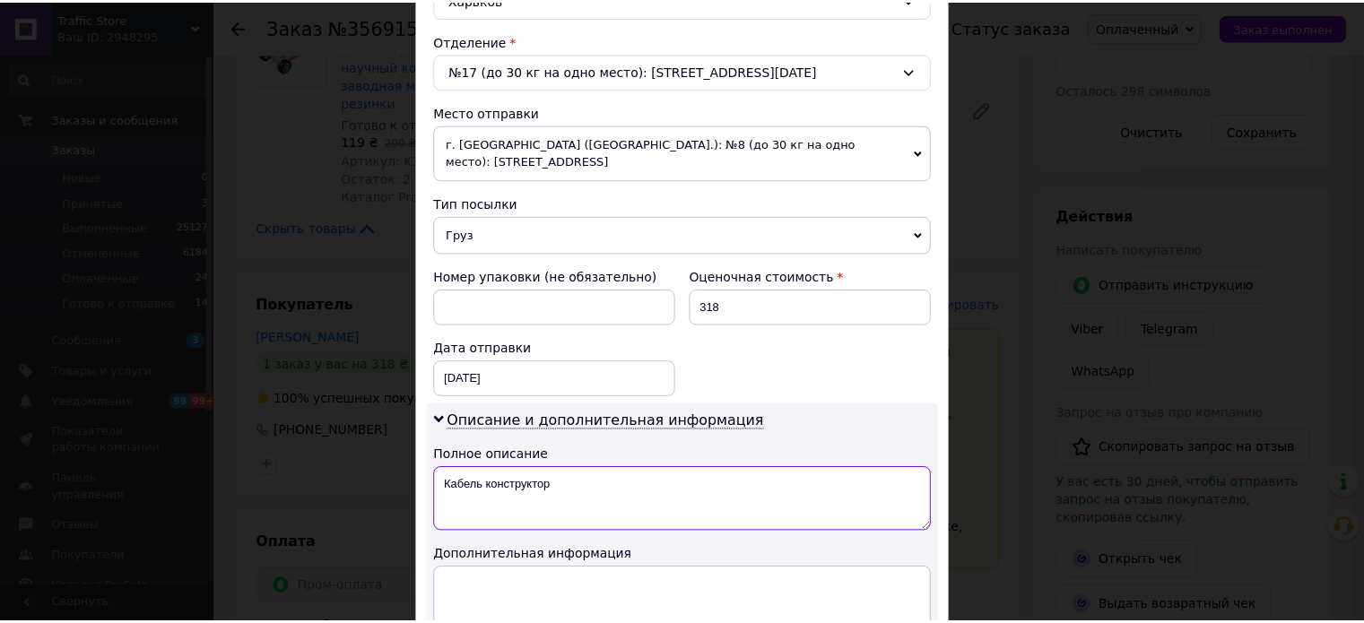
scroll to position [780, 0]
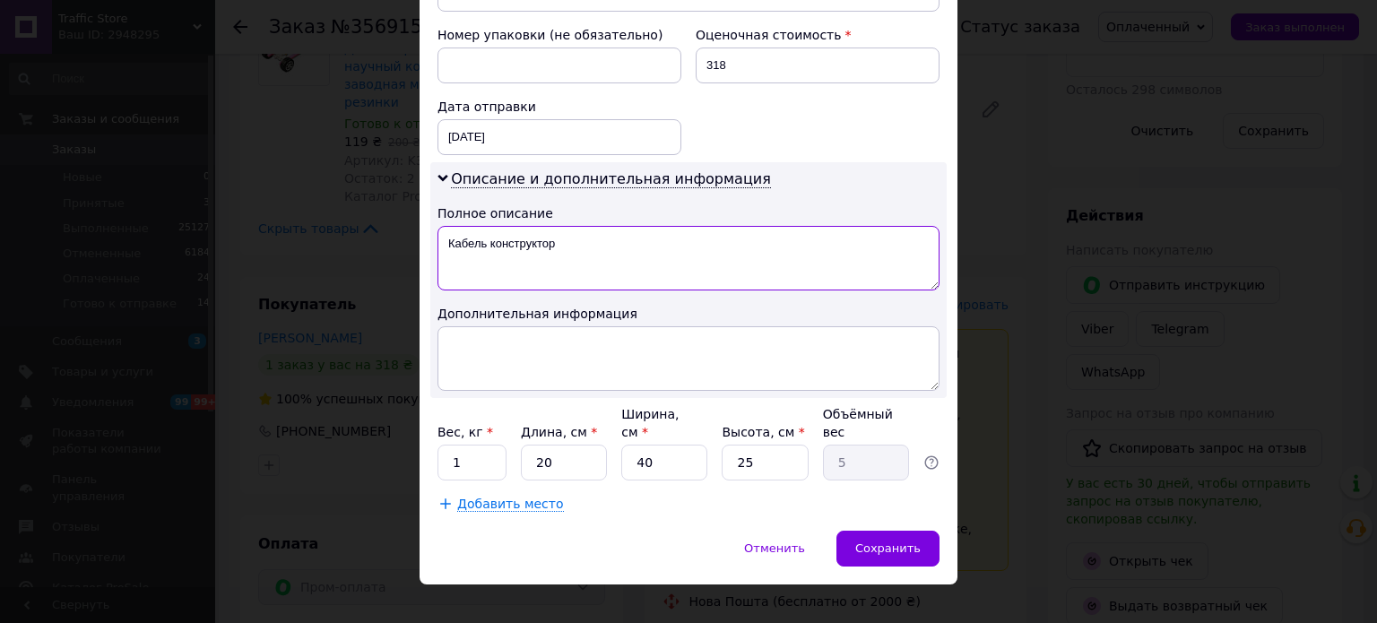
type textarea "Кабель конструктор"
click at [578, 445] on input "20" at bounding box center [564, 463] width 86 height 36
type input "1"
type input "0.25"
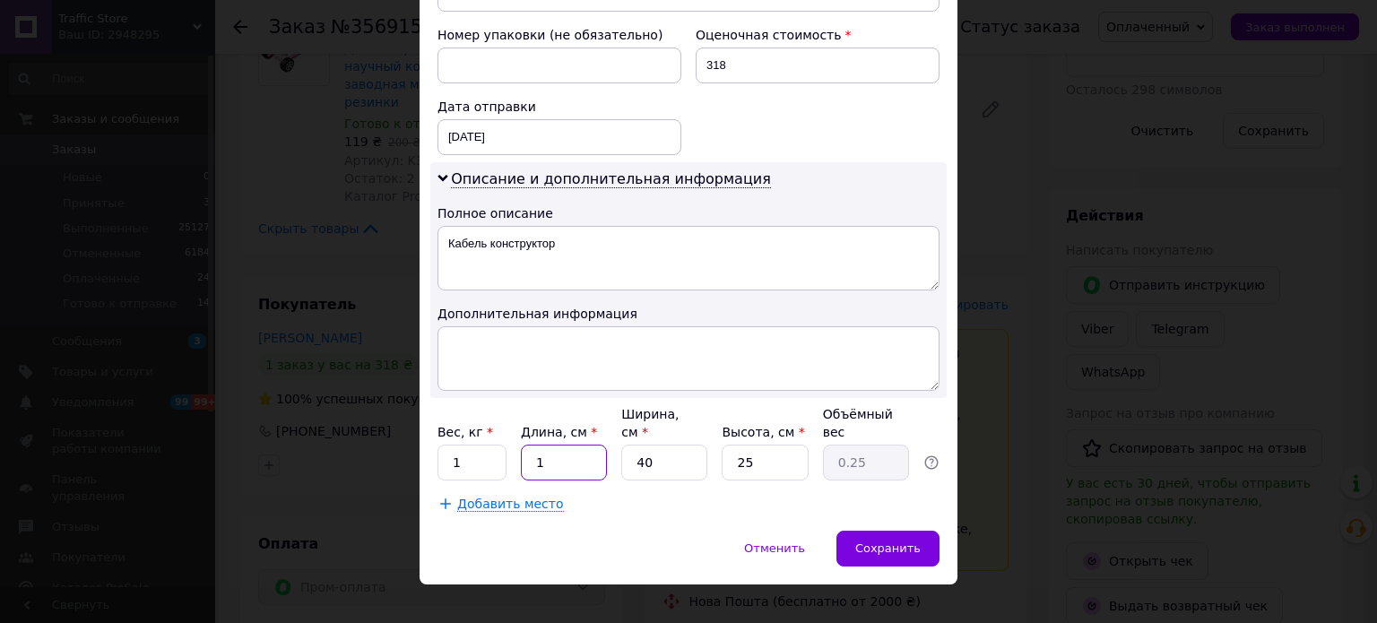
type input "10"
type input "2.5"
type input "10"
click at [672, 445] on input "40" at bounding box center [664, 463] width 86 height 36
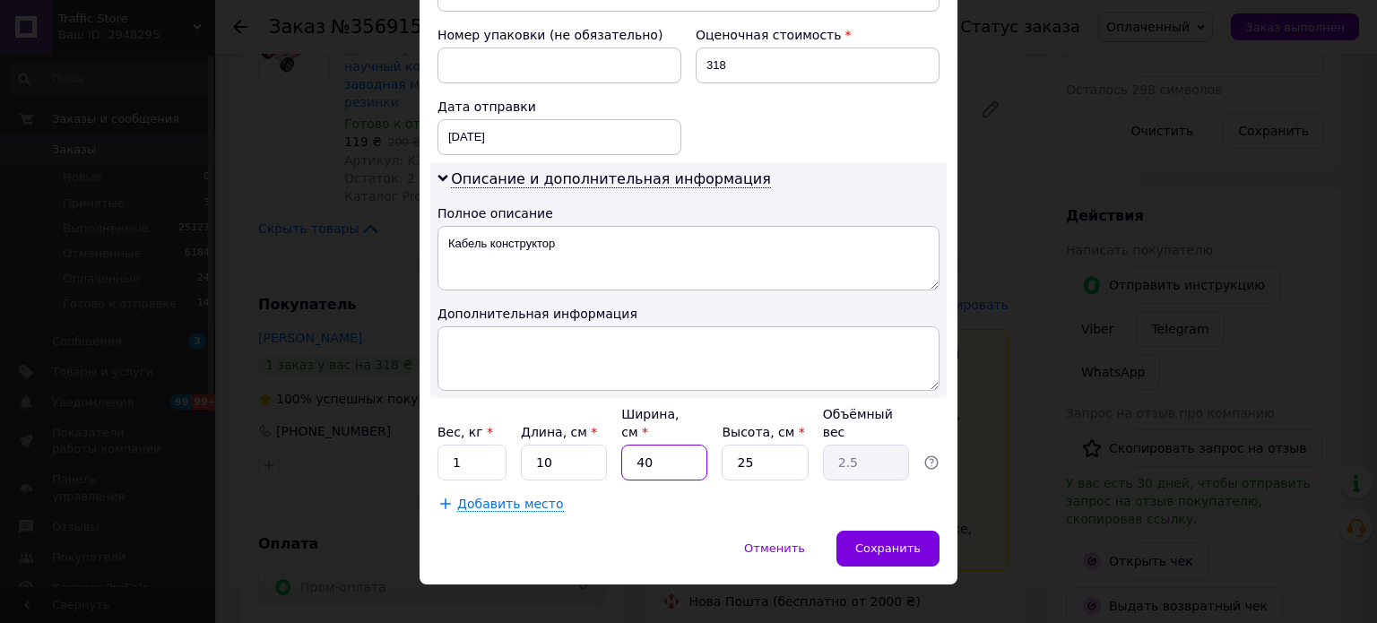
type input "1"
type input "0.1"
type input "10"
type input "0.63"
type input "10"
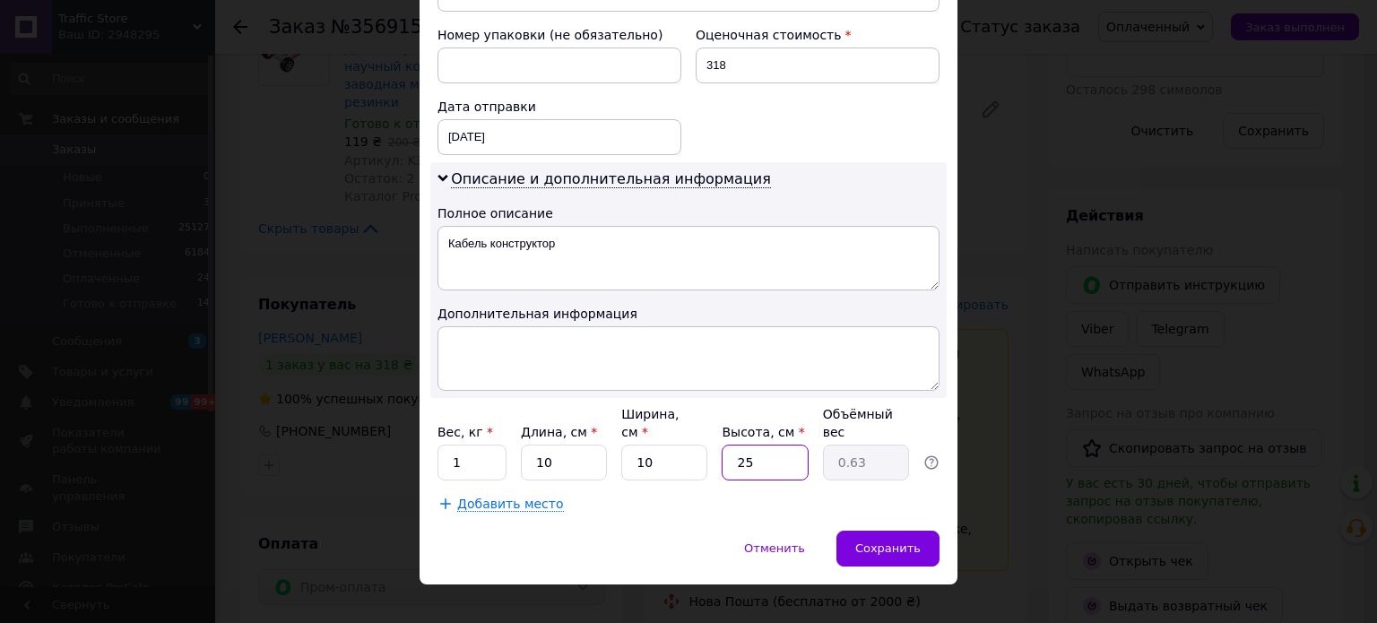
click at [757, 445] on input "25" at bounding box center [765, 463] width 86 height 36
type input "1"
type input "0.1"
type input "10"
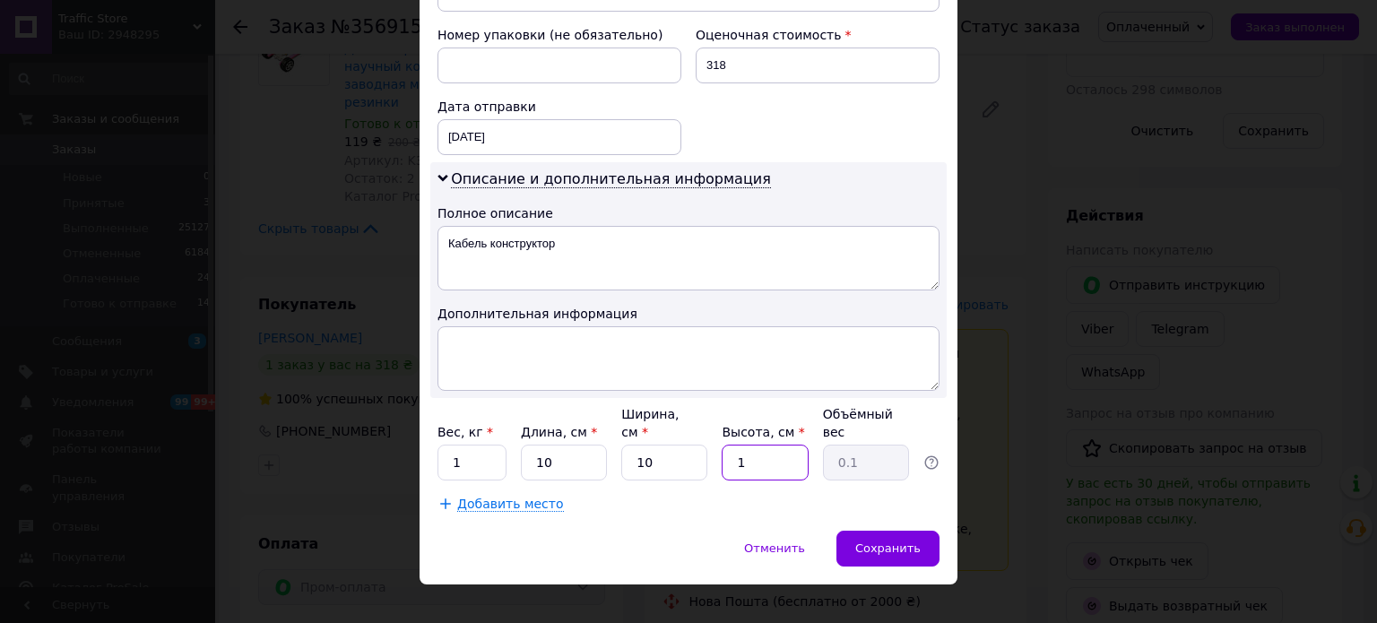
type input "0.25"
type input "10"
click at [873, 542] on span "Сохранить" at bounding box center [887, 548] width 65 height 13
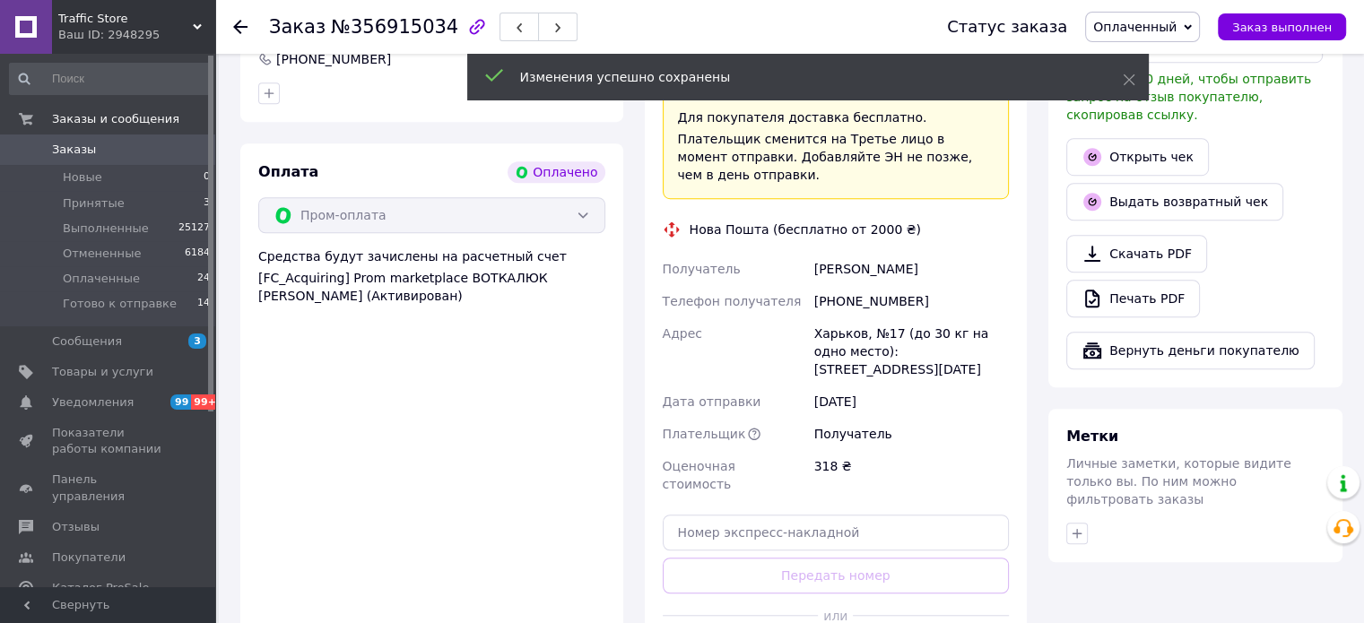
scroll to position [1345, 0]
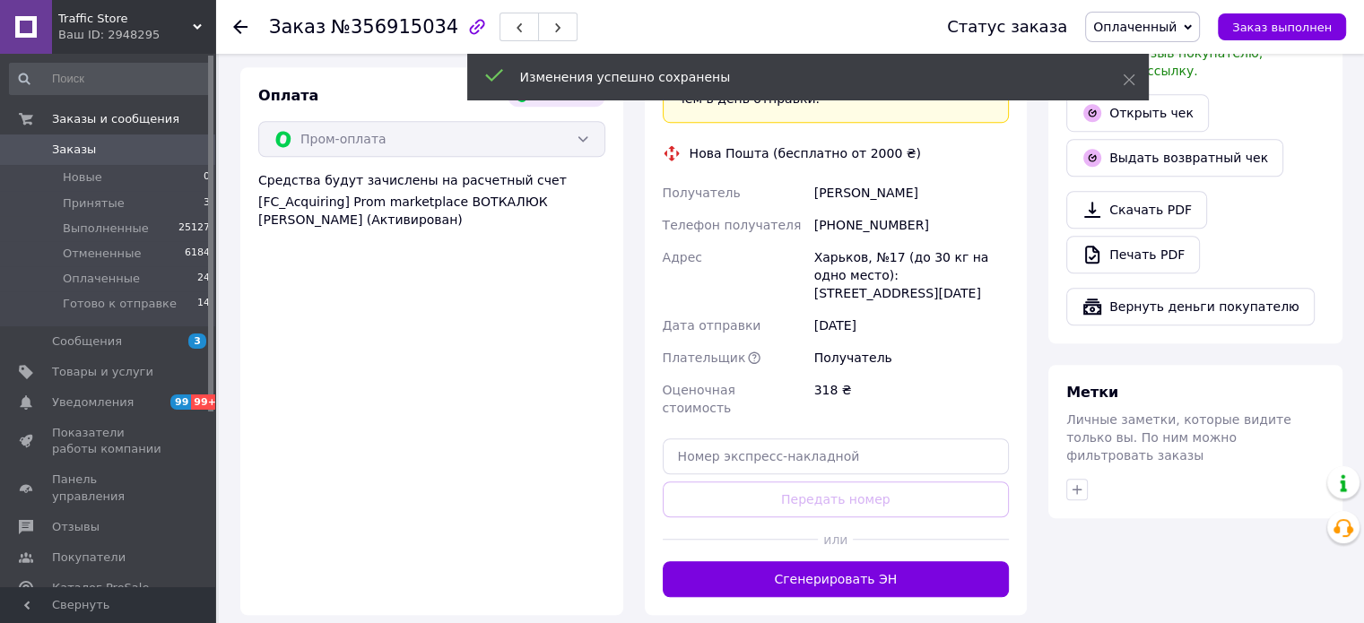
click at [868, 561] on button "Сгенерировать ЭН" at bounding box center [836, 579] width 347 height 36
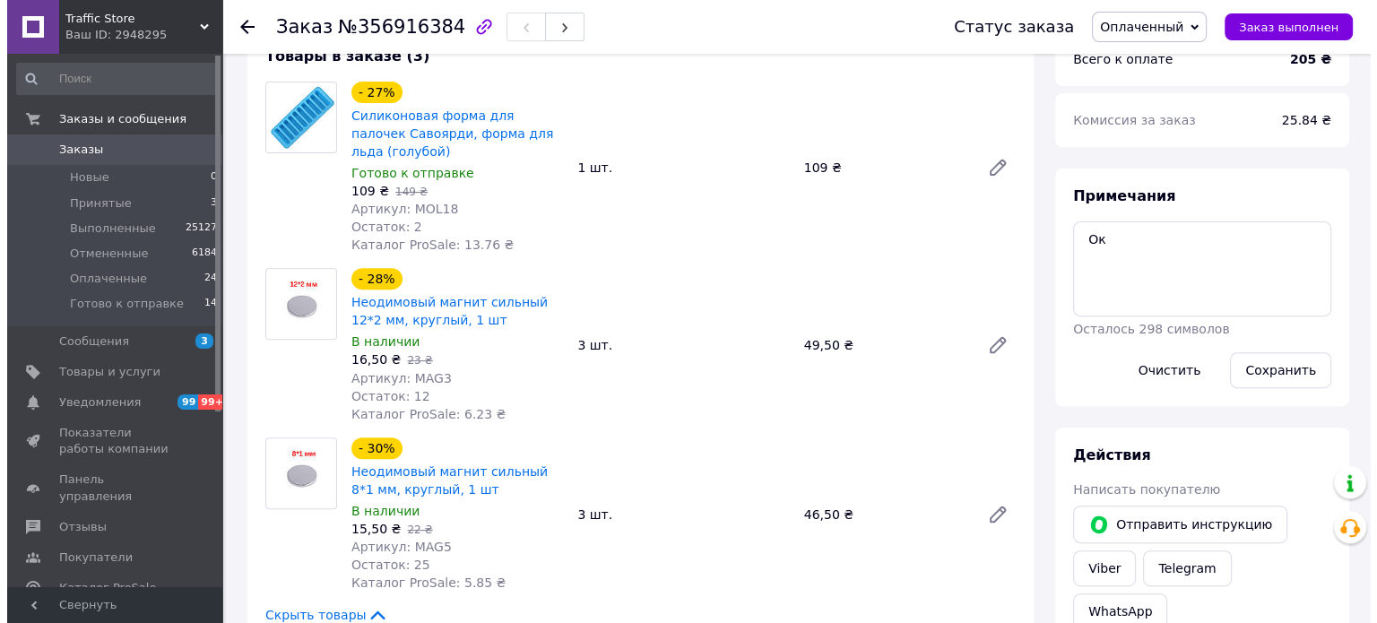
scroll to position [897, 0]
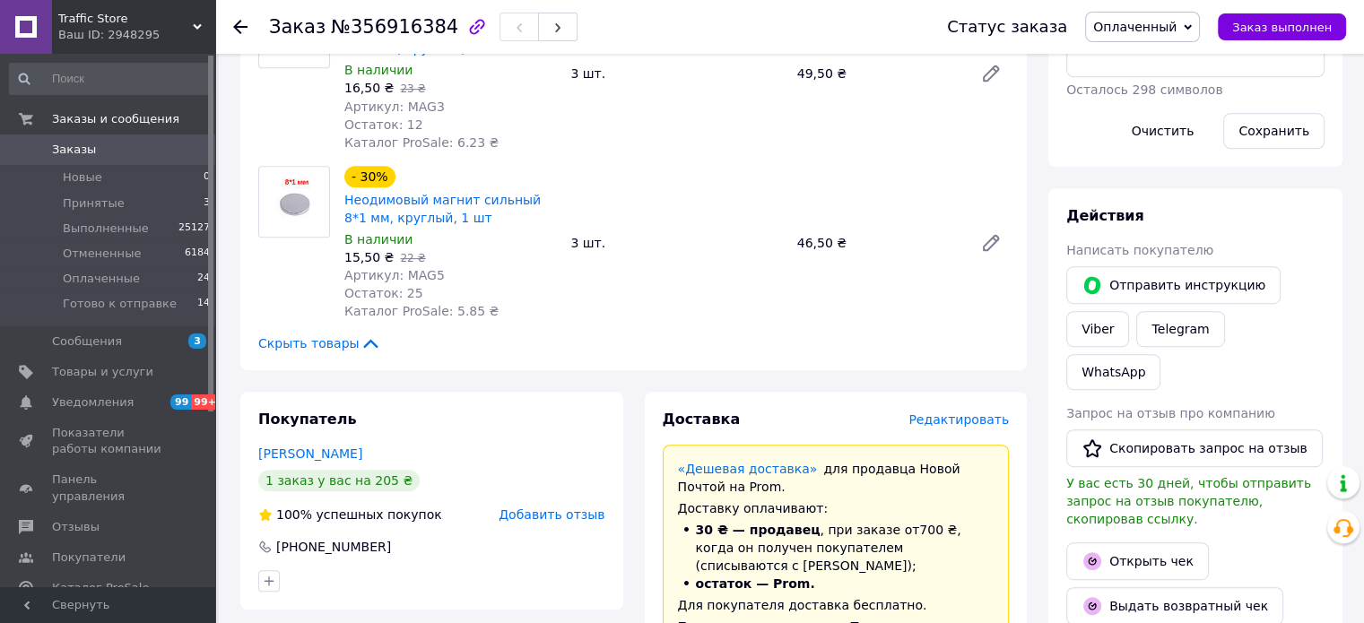
click at [972, 412] on span "Редактировать" at bounding box center [958, 419] width 100 height 14
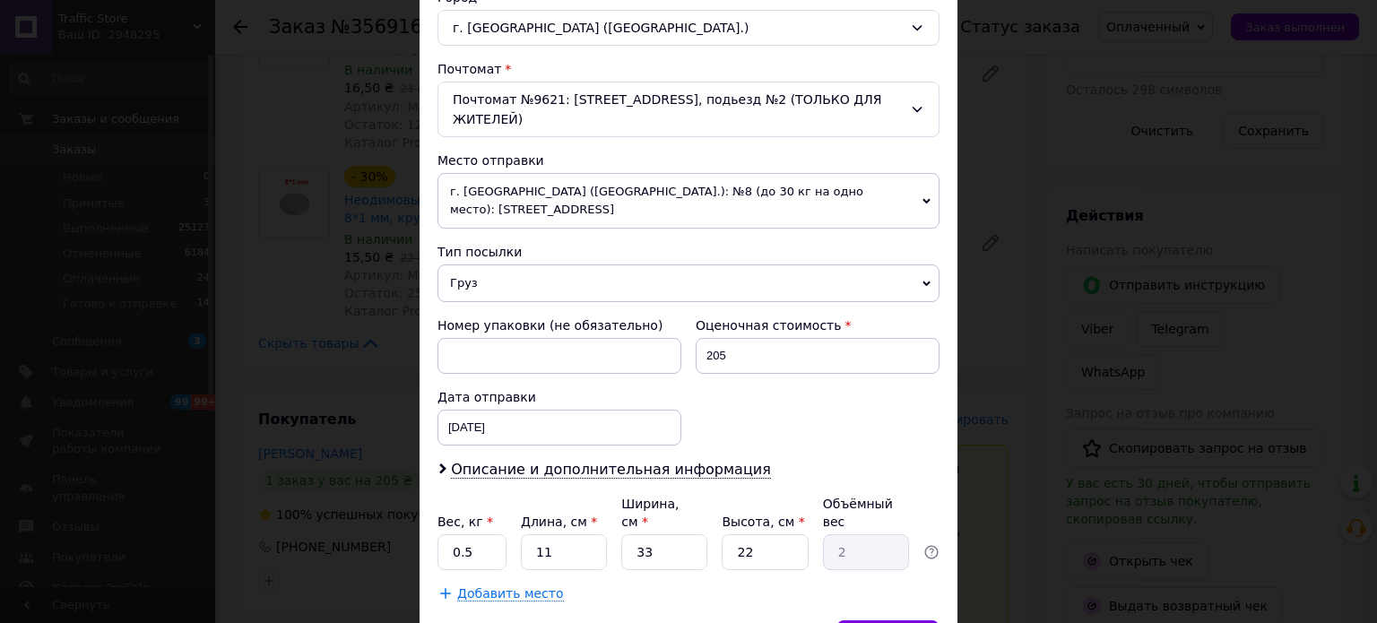
scroll to position [580, 0]
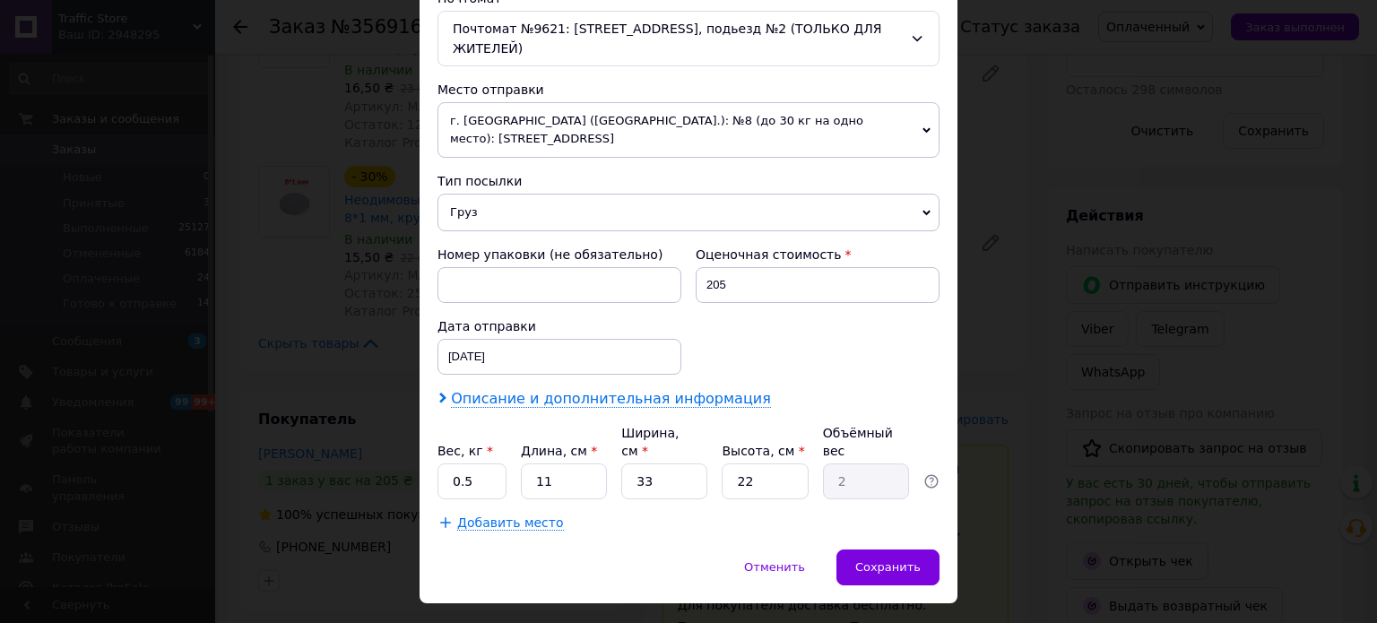
click at [716, 390] on span "Описание и дополнительная информация" at bounding box center [611, 399] width 320 height 18
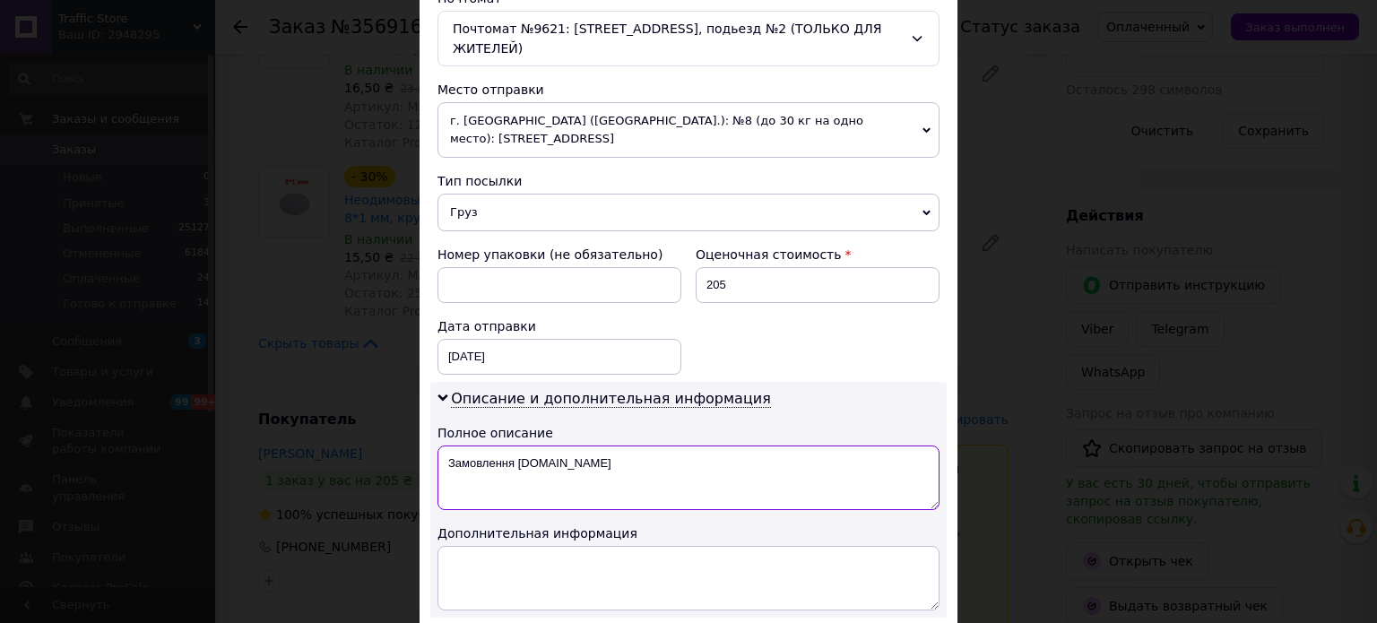
click at [725, 466] on textarea "Замовлення [DOMAIN_NAME]" at bounding box center [689, 478] width 502 height 65
type textarea "З"
click at [591, 452] on textarea at bounding box center [689, 478] width 502 height 65
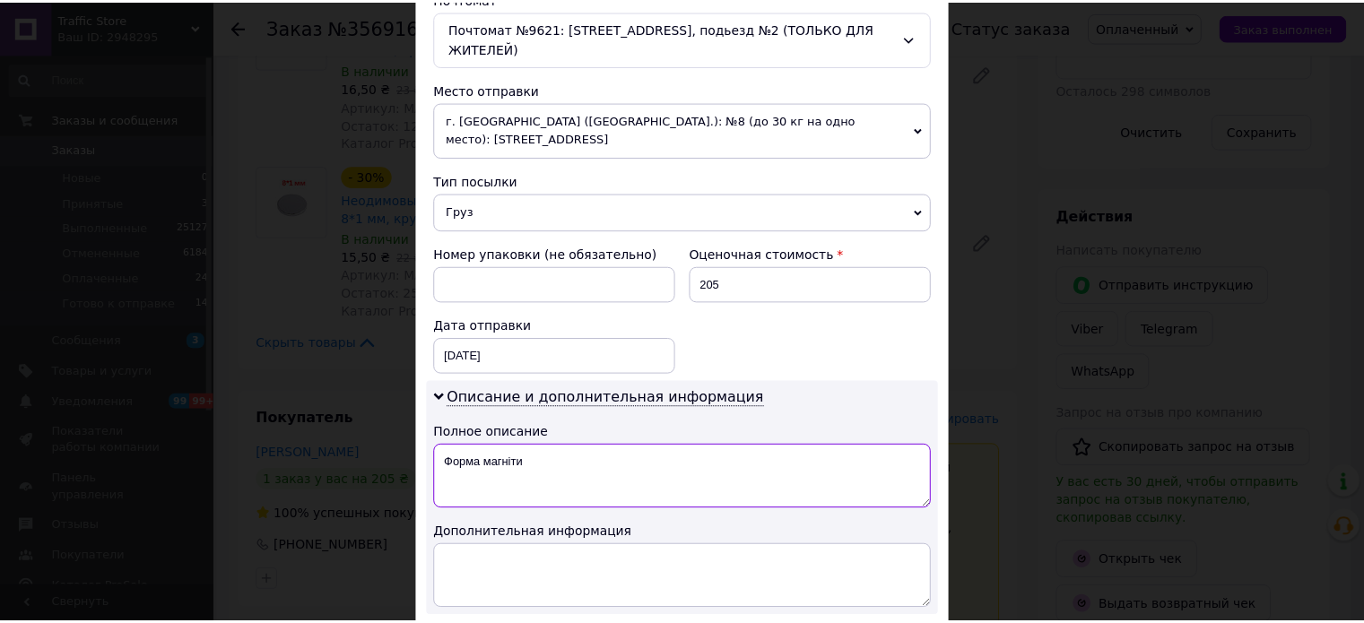
scroll to position [780, 0]
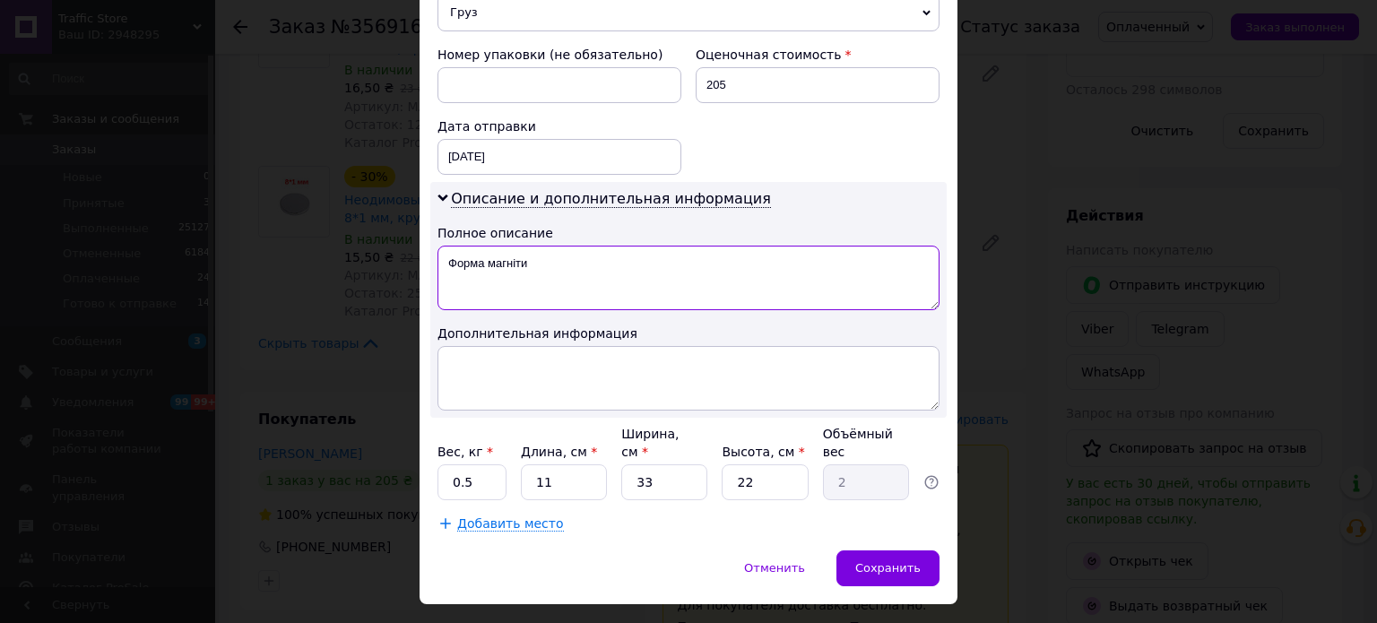
type textarea "Форма магніти"
click at [559, 464] on input "11" at bounding box center [564, 482] width 86 height 36
type input "1"
type input "0.18"
type input "10"
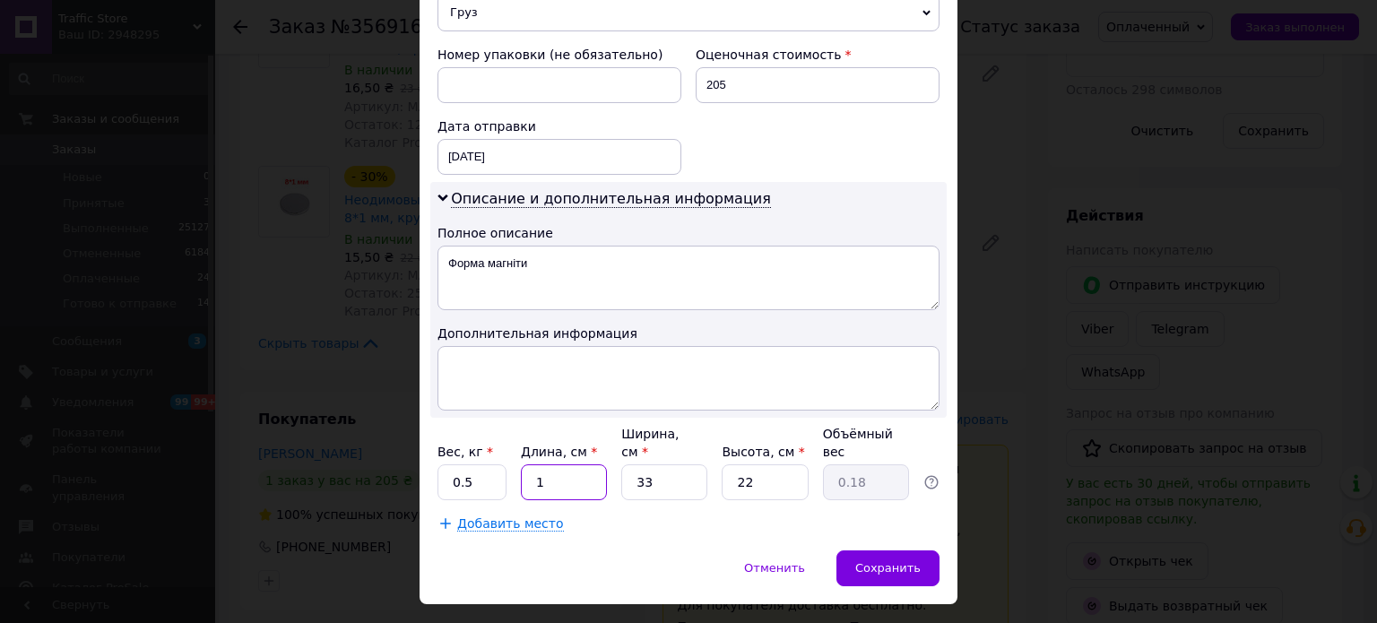
type input "1.82"
type input "10"
click at [664, 464] on input "33" at bounding box center [664, 482] width 86 height 36
type input "1"
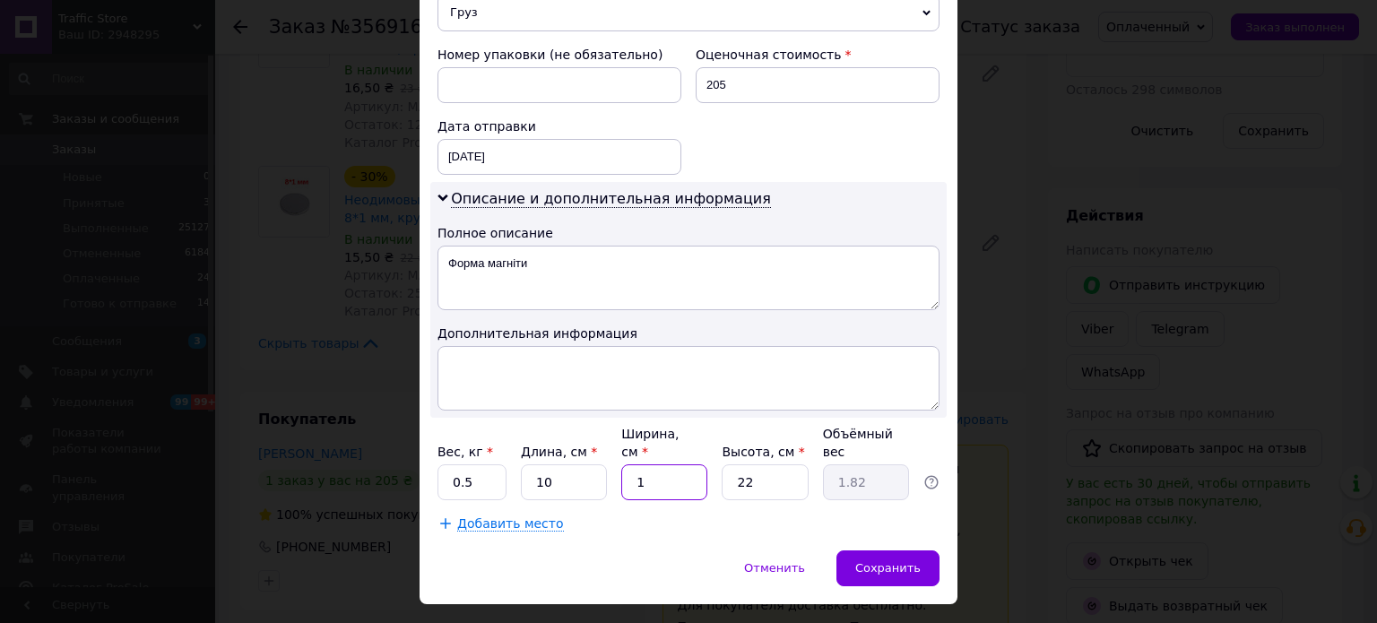
type input "0.1"
type input "10"
type input "0.55"
type input "10"
click at [750, 464] on input "22" at bounding box center [765, 482] width 86 height 36
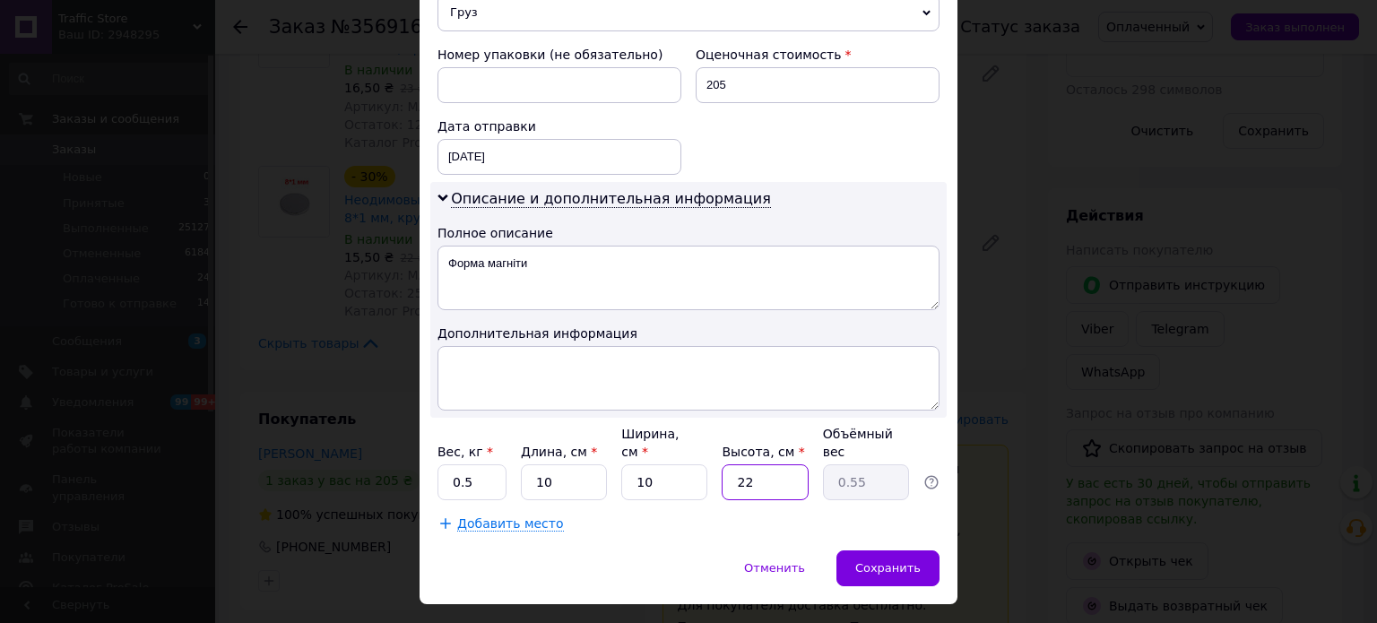
click at [750, 464] on input "22" at bounding box center [765, 482] width 86 height 36
type input "1"
type input "0.1"
type input "10"
type input "0.25"
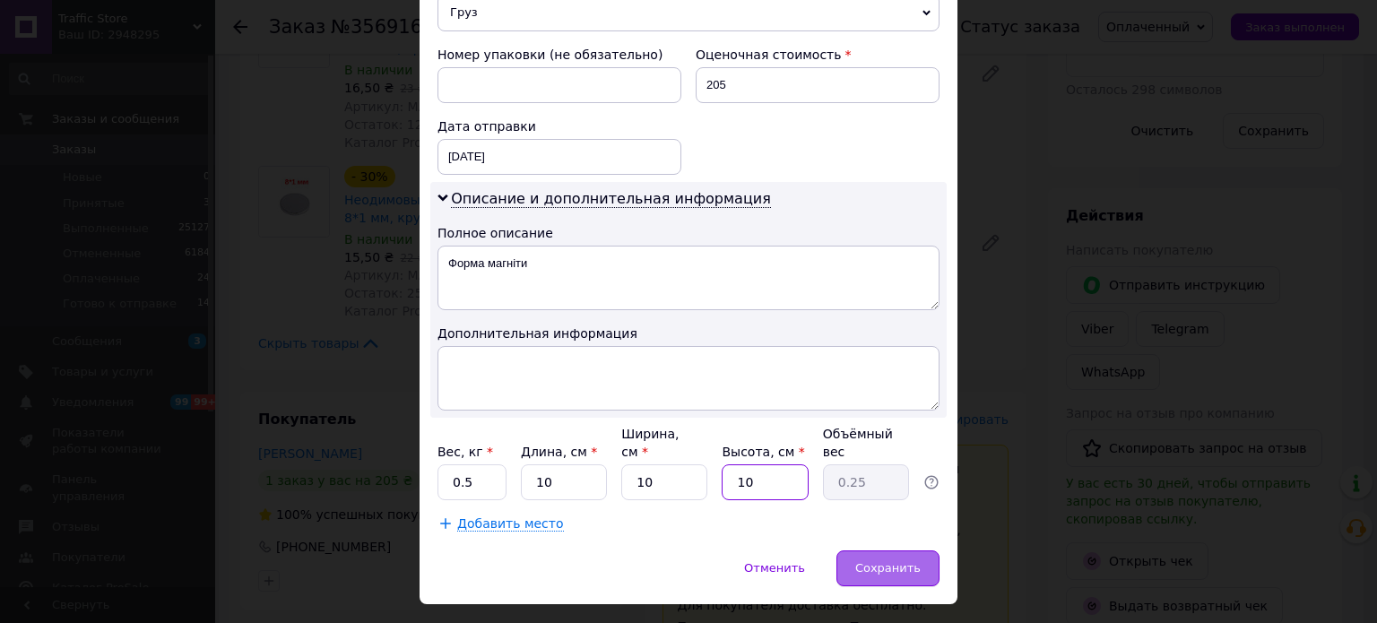
type input "10"
click at [892, 561] on span "Сохранить" at bounding box center [887, 567] width 65 height 13
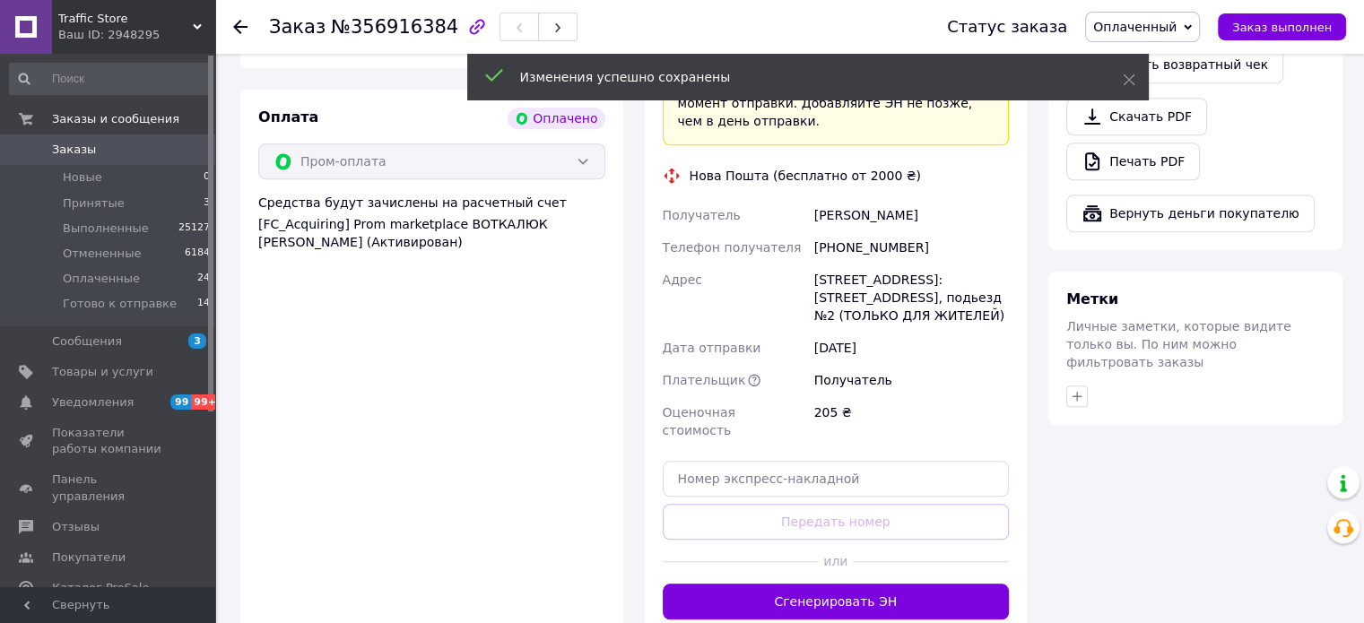
scroll to position [1524, 0]
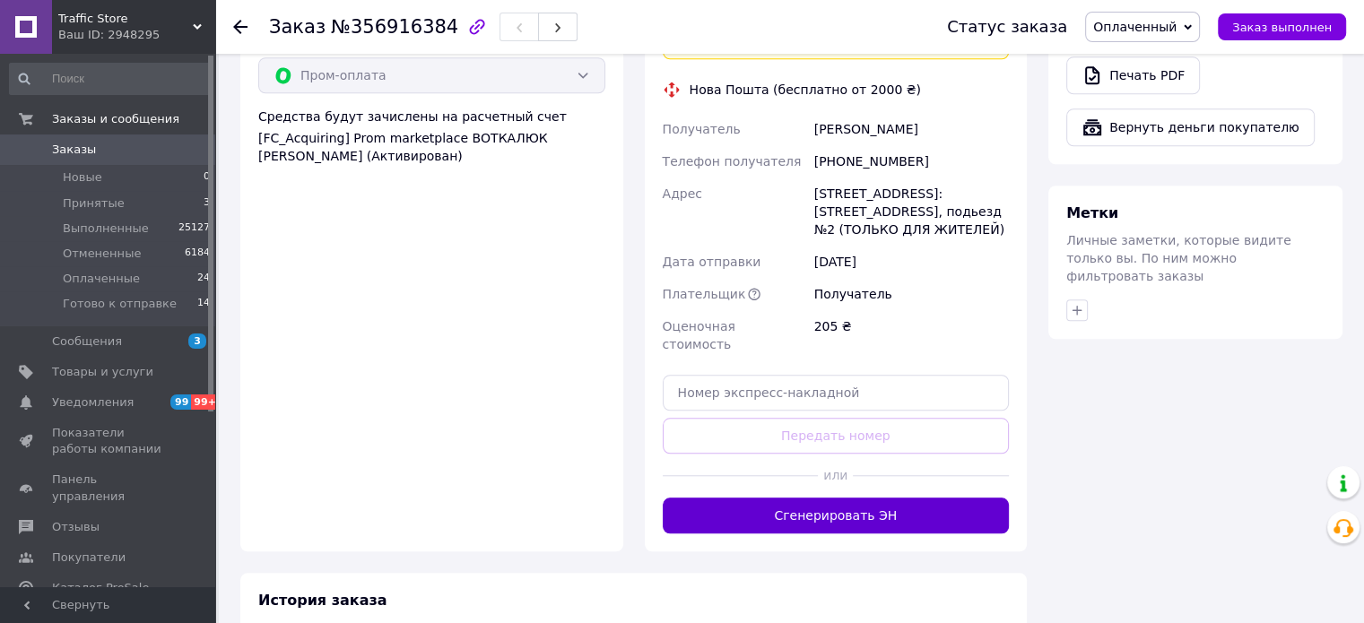
click at [854, 498] on button "Сгенерировать ЭН" at bounding box center [836, 516] width 347 height 36
